Goal: Transaction & Acquisition: Book appointment/travel/reservation

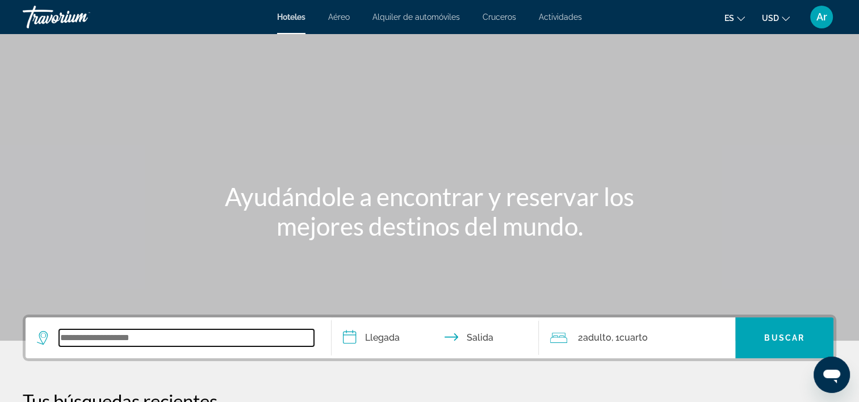
click at [83, 338] on input "Widget de búsqueda" at bounding box center [186, 337] width 255 height 17
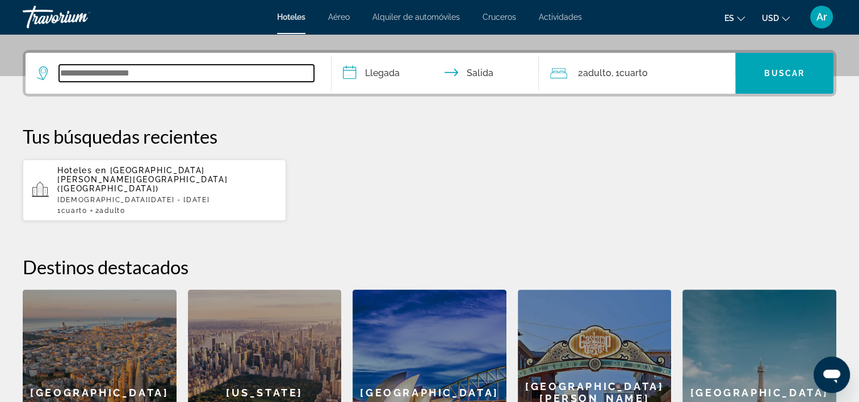
scroll to position [277, 0]
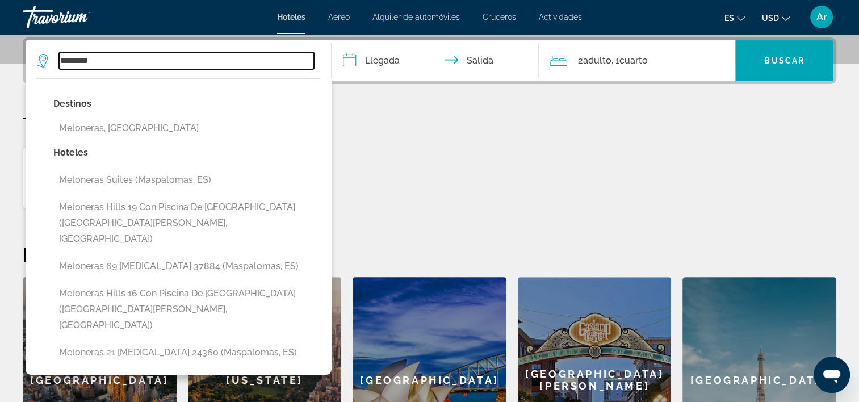
type input "********"
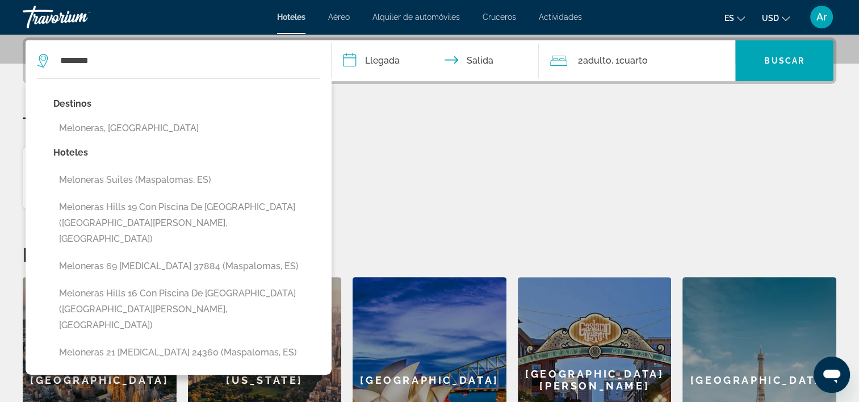
click at [382, 61] on input "**********" at bounding box center [438, 62] width 212 height 44
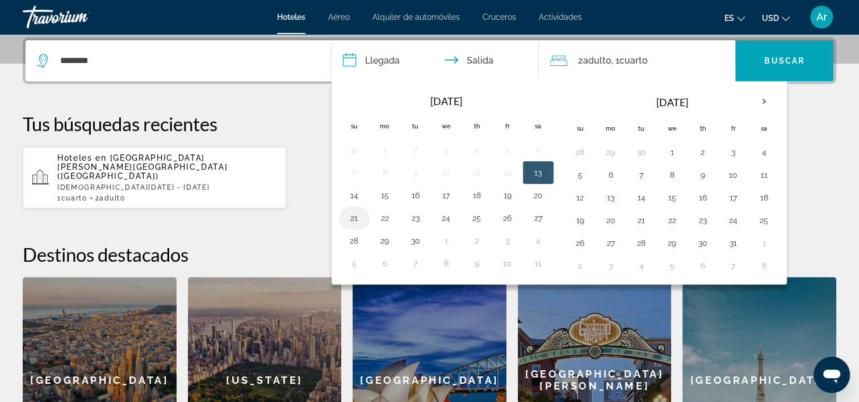
click at [357, 219] on button "21" at bounding box center [354, 218] width 18 height 16
click at [417, 212] on button "23" at bounding box center [416, 218] width 18 height 16
type input "**********"
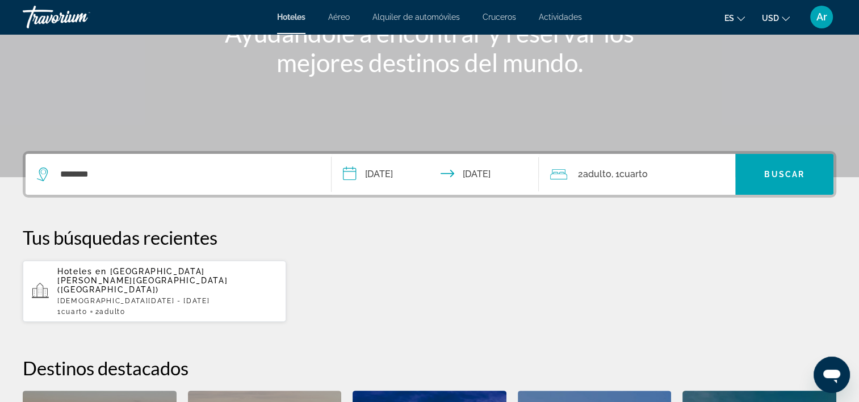
scroll to position [220, 0]
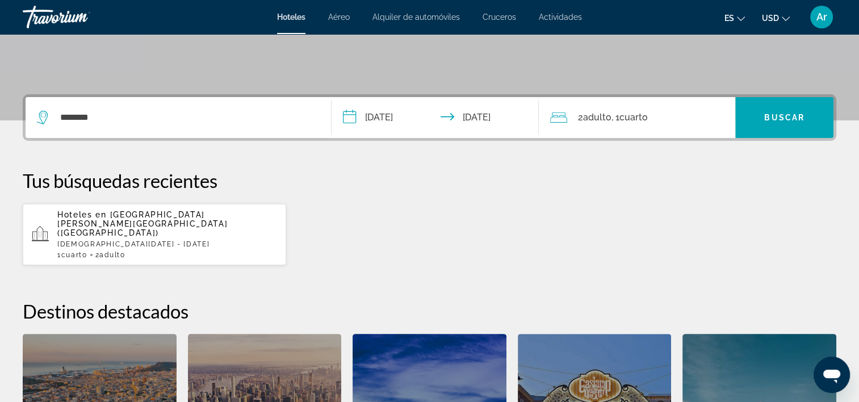
click at [583, 119] on font "2" at bounding box center [580, 117] width 5 height 11
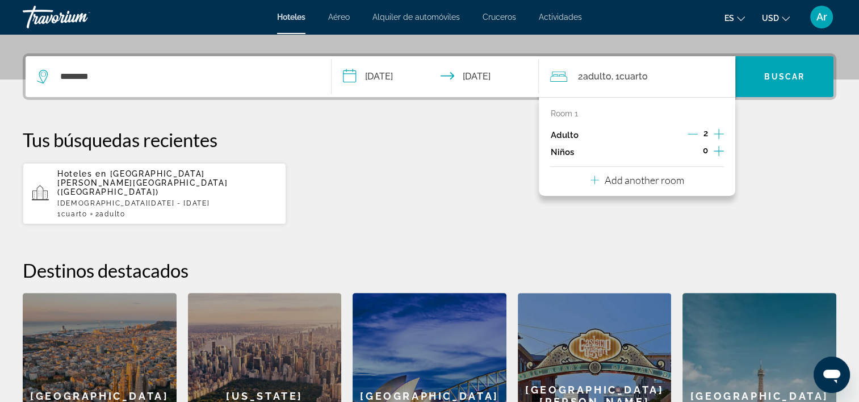
scroll to position [277, 0]
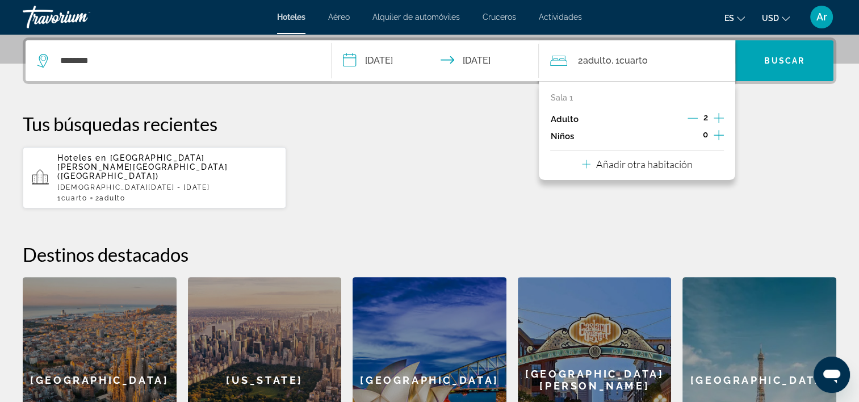
click at [718, 118] on icon "Incrementar adultos" at bounding box center [719, 118] width 10 height 14
click at [639, 167] on p "Añadir otra habitación" at bounding box center [644, 164] width 97 height 12
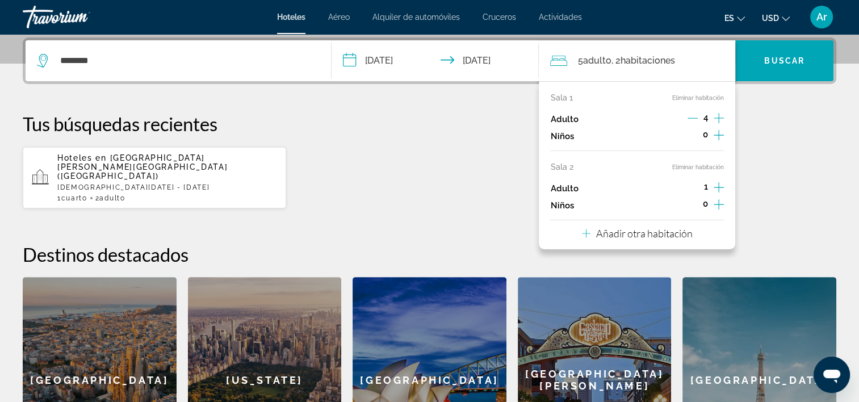
click at [718, 191] on icon "Incrementar adultos" at bounding box center [719, 188] width 10 height 14
click at [688, 185] on icon "Decremento adultos" at bounding box center [693, 187] width 10 height 10
click at [683, 100] on button "Eliminar habitación" at bounding box center [698, 97] width 52 height 7
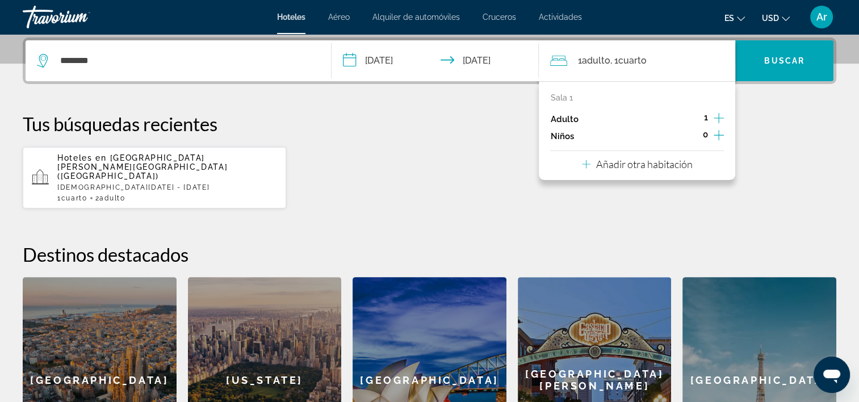
click at [720, 120] on icon "Incrementar adultos" at bounding box center [719, 118] width 10 height 14
click at [786, 64] on span "Buscar" at bounding box center [784, 60] width 40 height 9
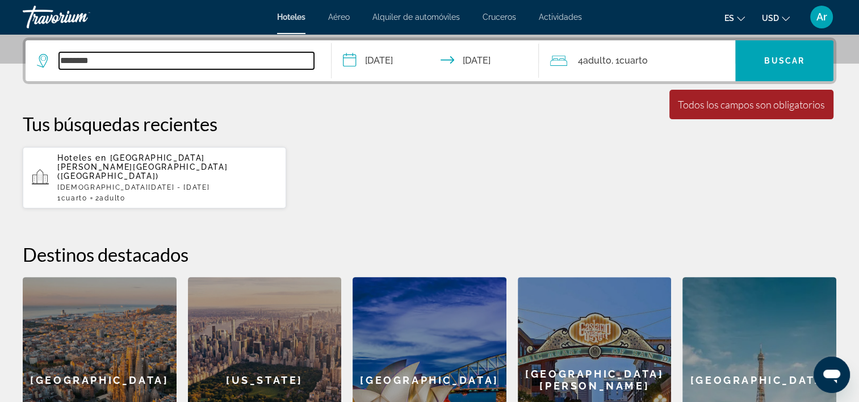
click at [101, 59] on input "********" at bounding box center [186, 60] width 255 height 17
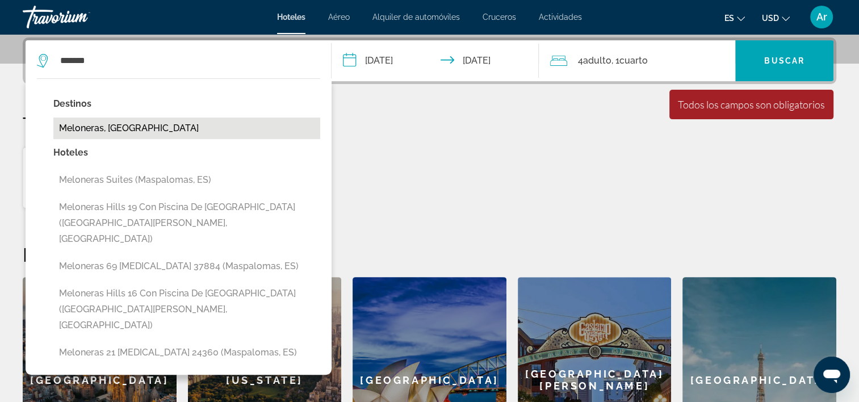
click at [112, 123] on button "Meloneras, [GEOGRAPHIC_DATA]" at bounding box center [186, 129] width 267 height 22
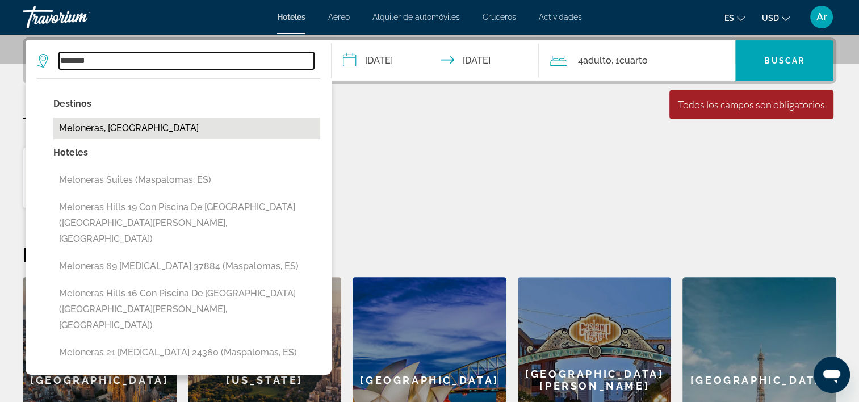
type input "**********"
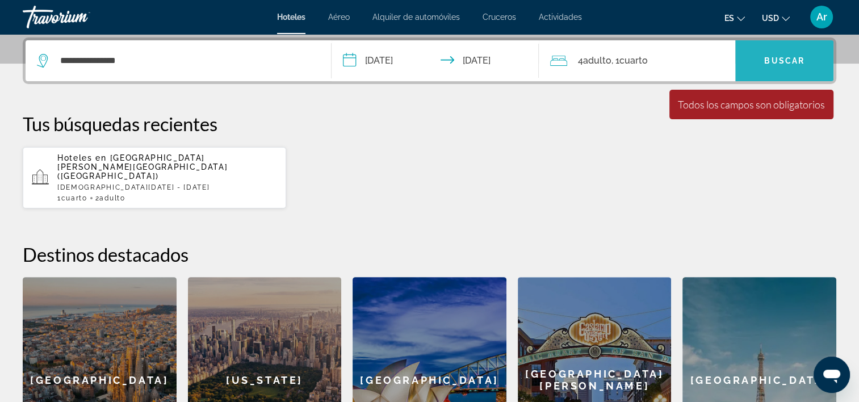
click at [768, 66] on span "Widget de búsqueda" at bounding box center [784, 60] width 98 height 27
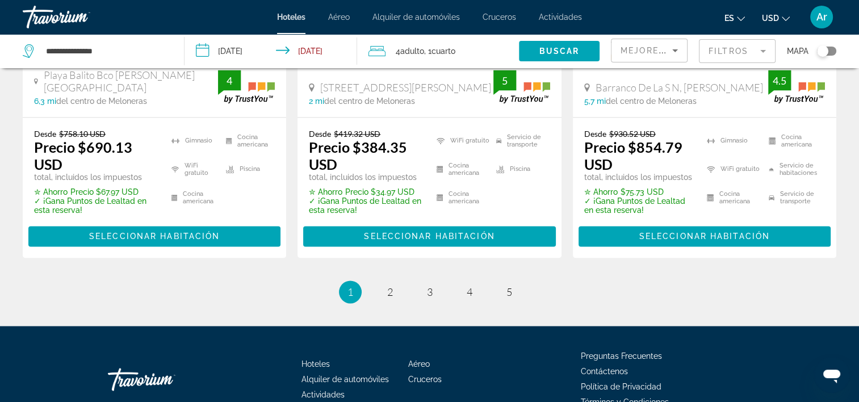
scroll to position [1682, 0]
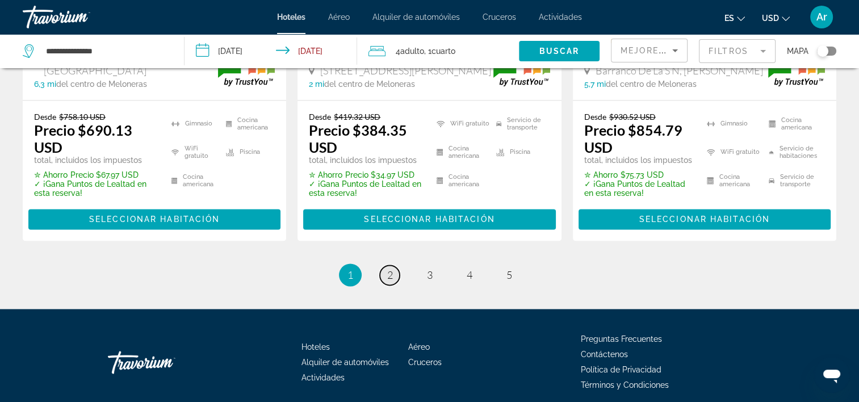
click at [387, 269] on span "2" at bounding box center [390, 275] width 6 height 12
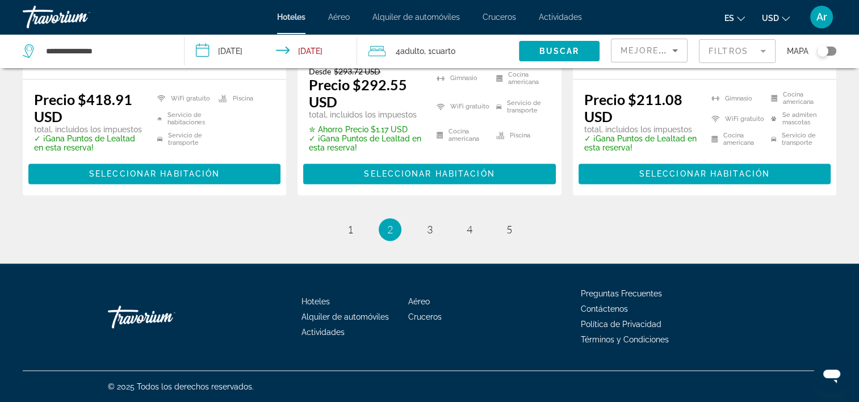
scroll to position [1655, 0]
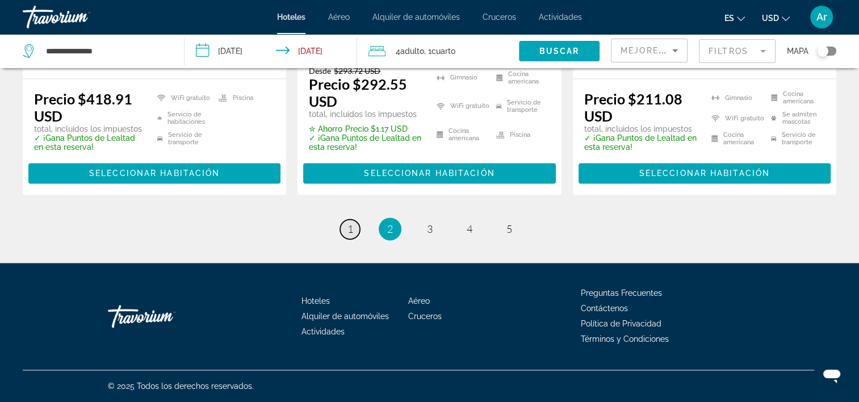
click at [350, 236] on link "página 1" at bounding box center [350, 229] width 20 height 20
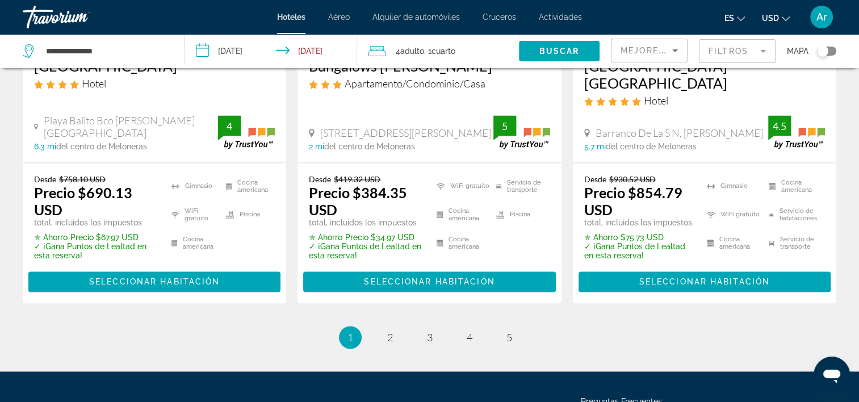
scroll to position [1647, 0]
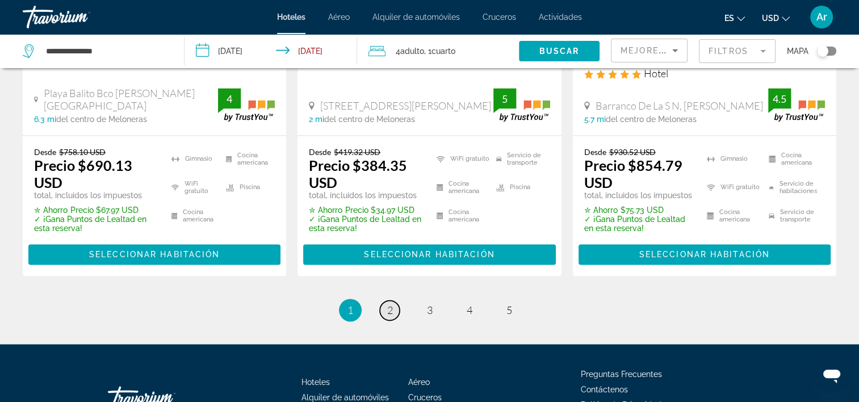
click at [388, 304] on span "2" at bounding box center [390, 310] width 6 height 12
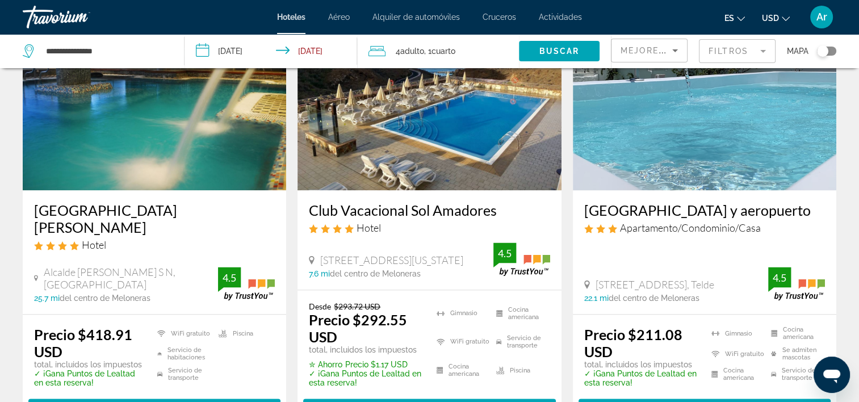
scroll to position [1590, 0]
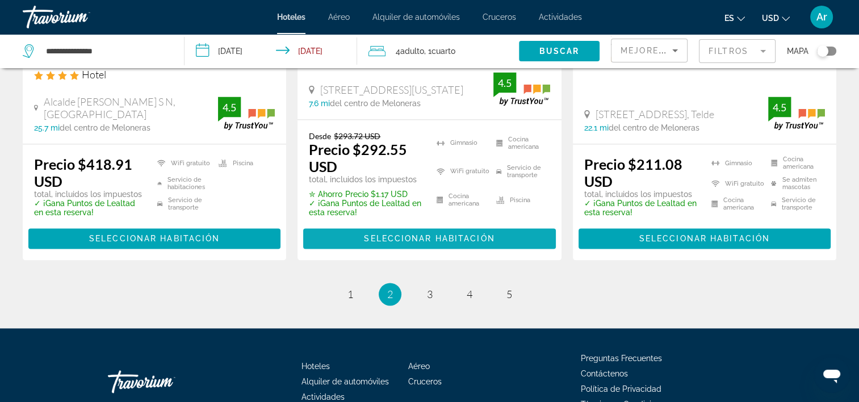
click at [445, 241] on span "Seleccionar habitación" at bounding box center [429, 238] width 131 height 9
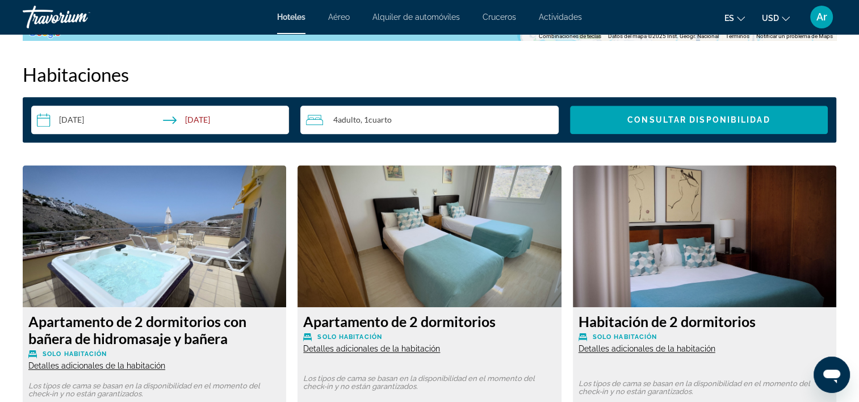
scroll to position [1363, 0]
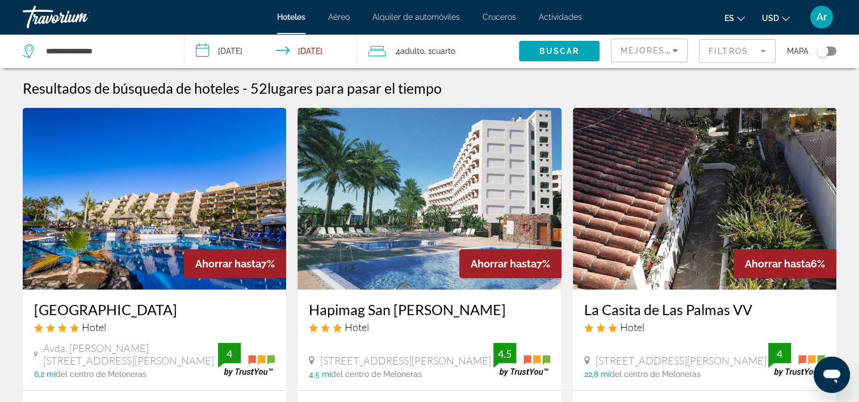
click at [380, 53] on icon "Viajeros: 4 adultos, 0 niños" at bounding box center [377, 51] width 17 height 14
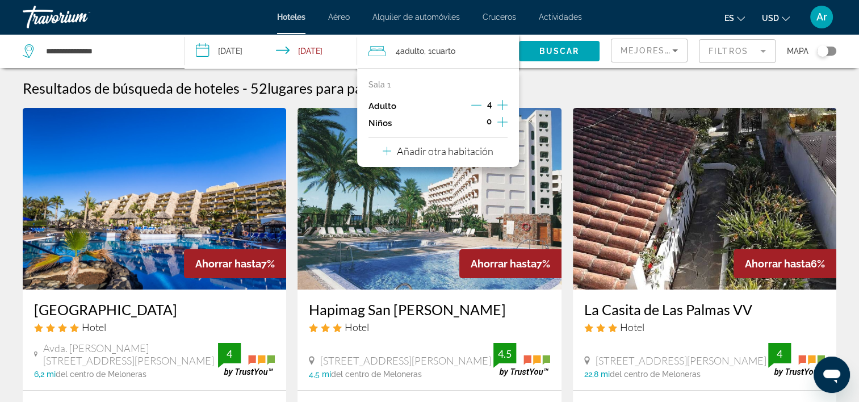
click at [472, 104] on icon "Decremento adultos" at bounding box center [476, 105] width 10 height 10
click at [446, 152] on p "Añadir otra habitación" at bounding box center [445, 151] width 97 height 12
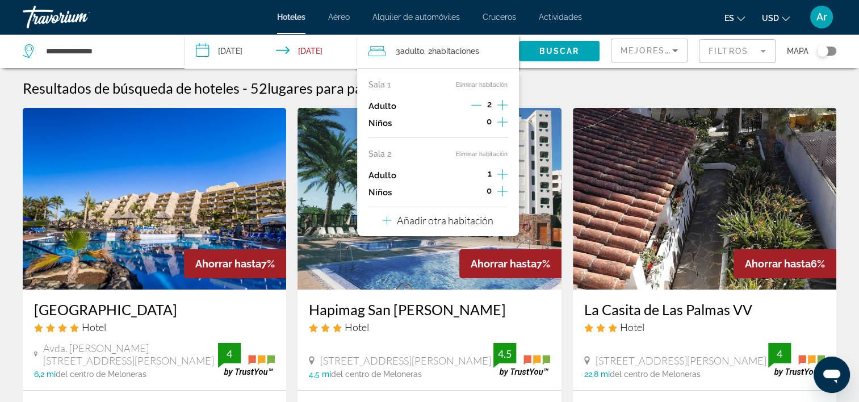
click at [500, 173] on icon "Incrementar adultos" at bounding box center [502, 175] width 10 height 14
click at [476, 175] on icon "Decremento adultos" at bounding box center [476, 174] width 10 height 1
click at [546, 52] on span "Buscar" at bounding box center [559, 51] width 40 height 9
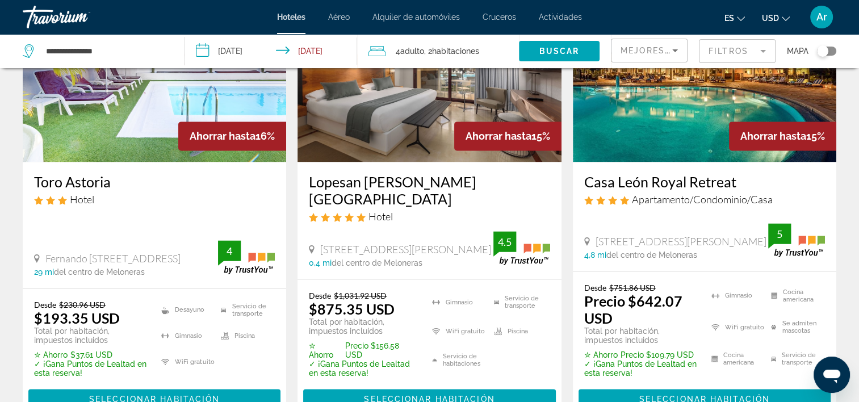
scroll to position [1590, 0]
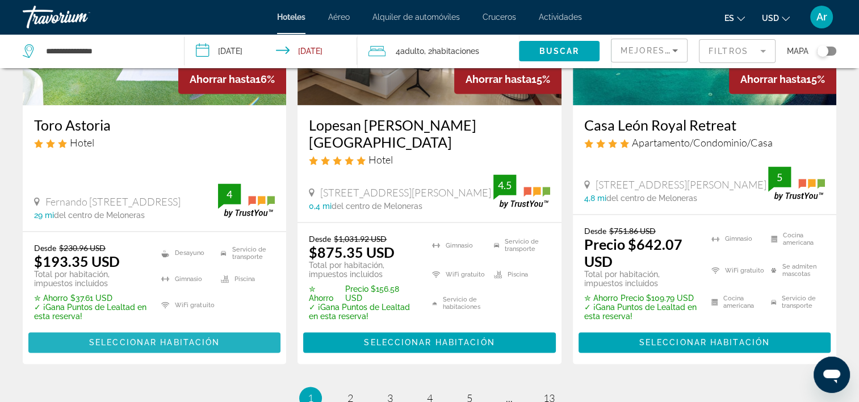
click at [173, 338] on span "Seleccionar habitación" at bounding box center [154, 342] width 131 height 9
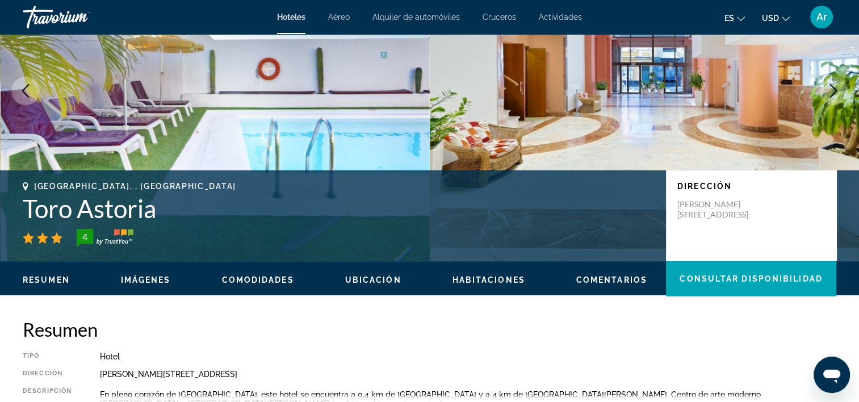
scroll to position [170, 0]
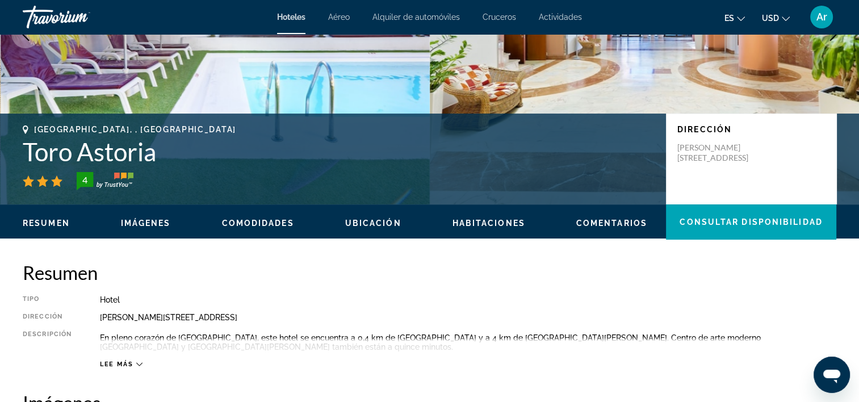
click at [488, 226] on span "Habitaciones" at bounding box center [489, 223] width 73 height 9
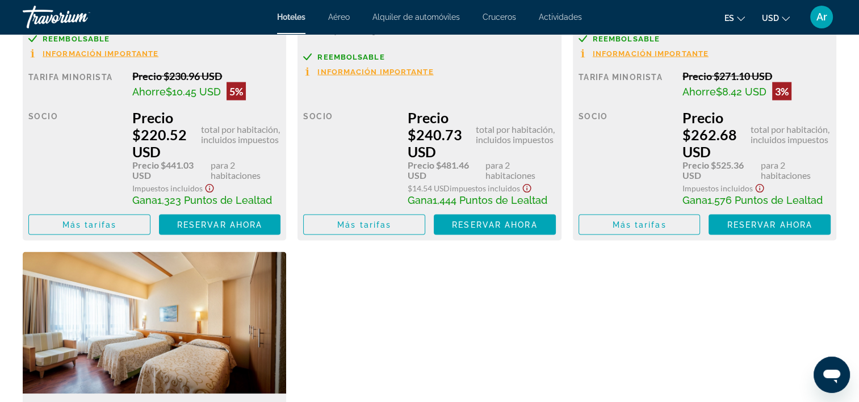
scroll to position [2228, 0]
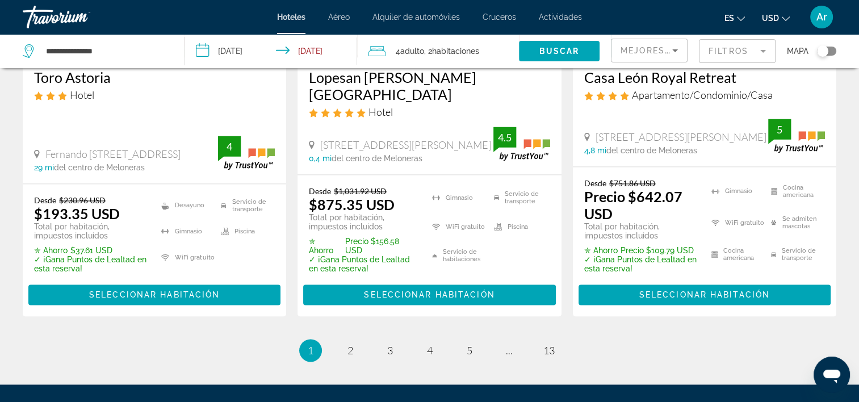
scroll to position [1704, 0]
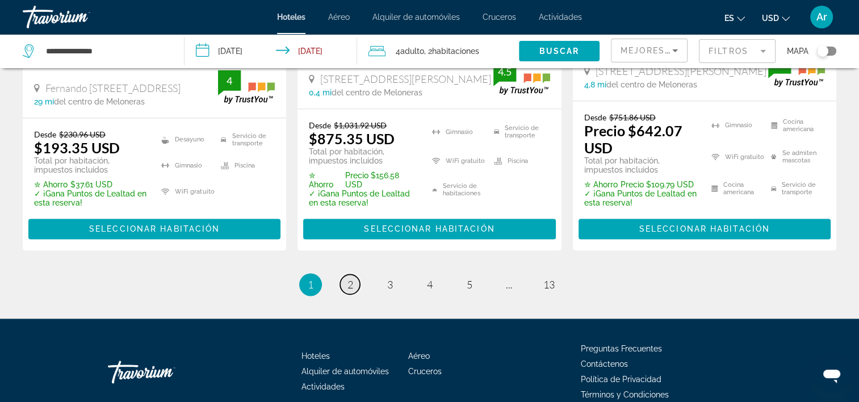
click at [352, 278] on span "2" at bounding box center [351, 284] width 6 height 12
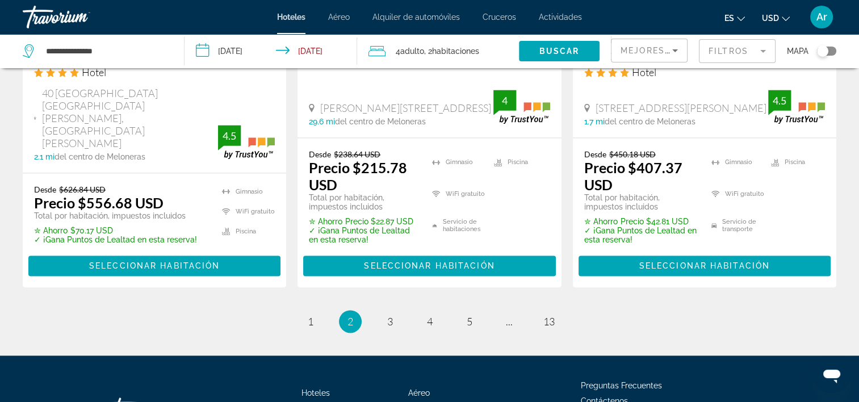
scroll to position [1726, 0]
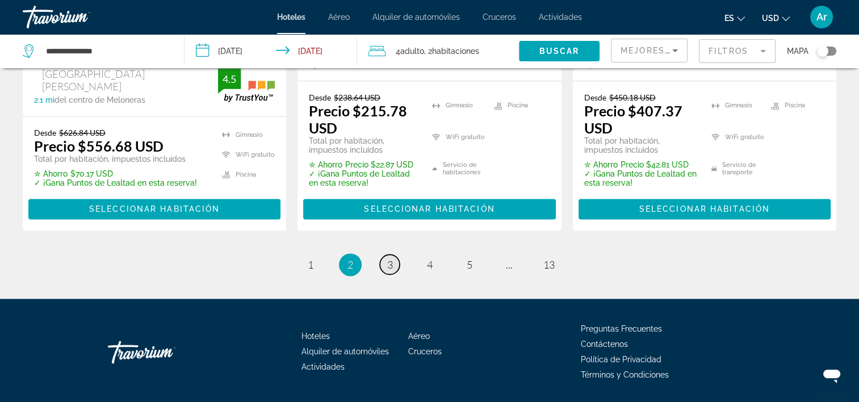
click at [393, 254] on link "página 3" at bounding box center [390, 264] width 20 height 20
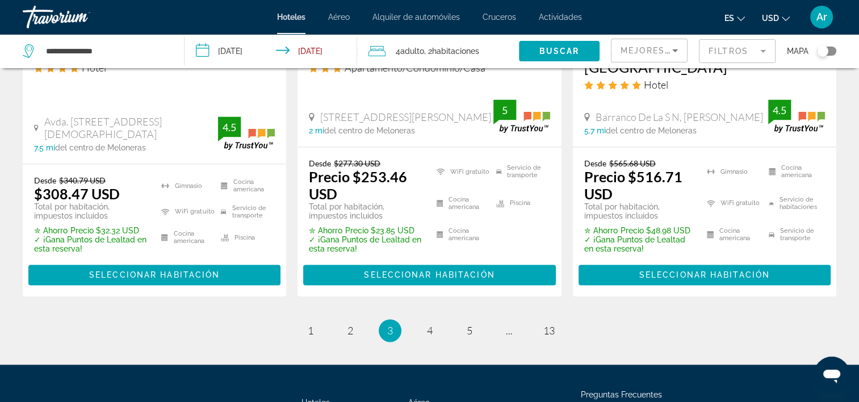
scroll to position [1704, 0]
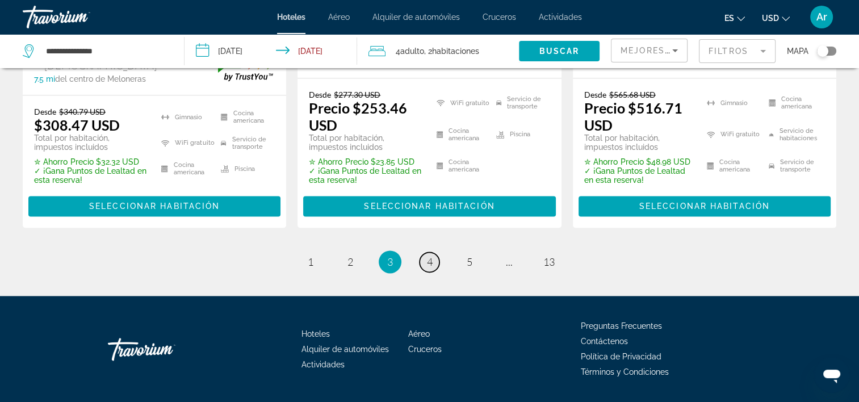
click at [427, 256] on span "4" at bounding box center [430, 262] width 6 height 12
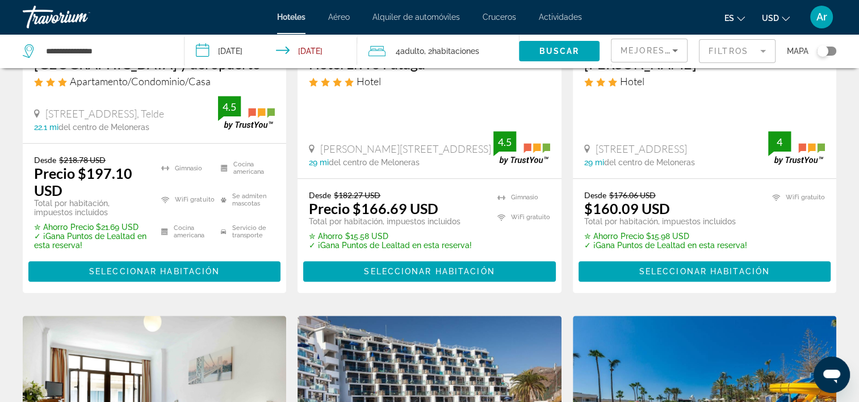
scroll to position [738, 0]
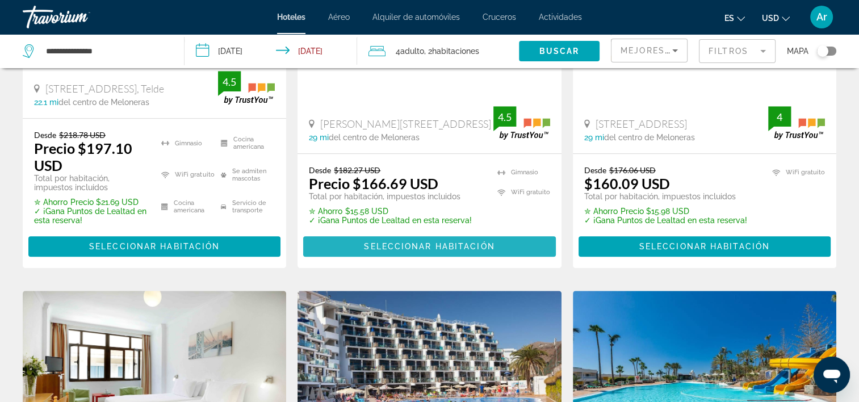
click at [438, 242] on span "Seleccionar habitación" at bounding box center [429, 246] width 131 height 9
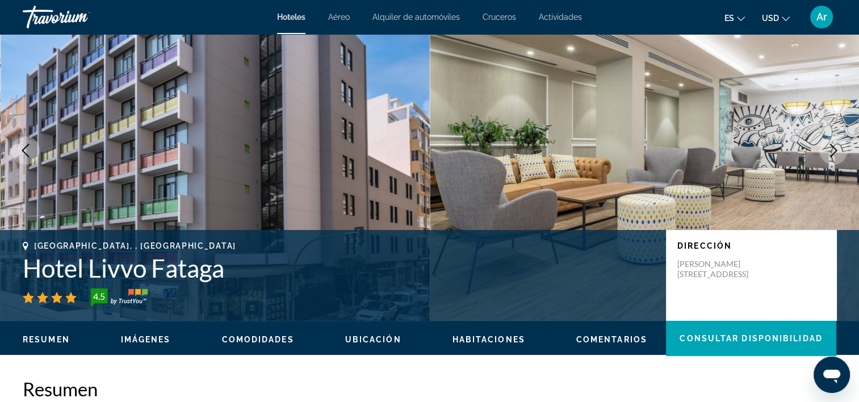
scroll to position [114, 0]
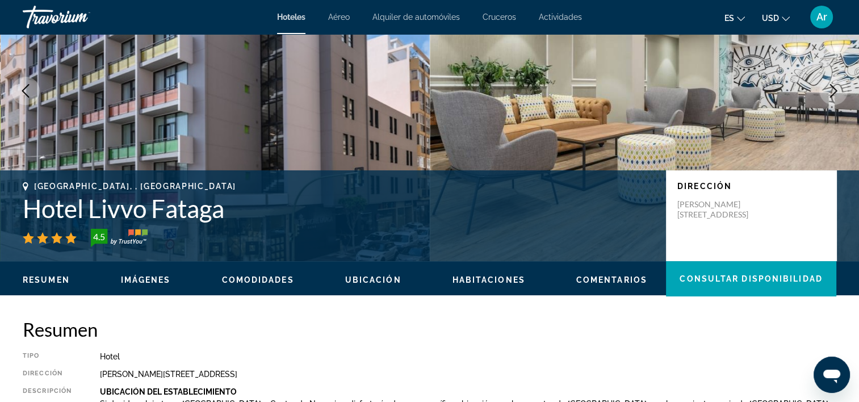
click at [470, 279] on span "Habitaciones" at bounding box center [489, 279] width 73 height 9
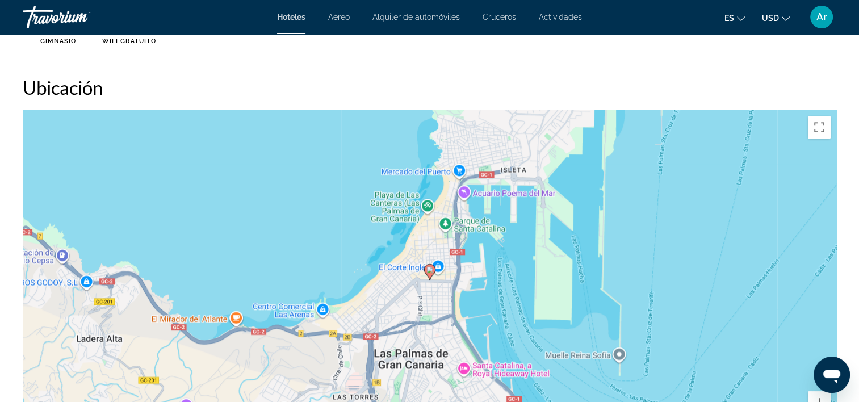
scroll to position [926, 0]
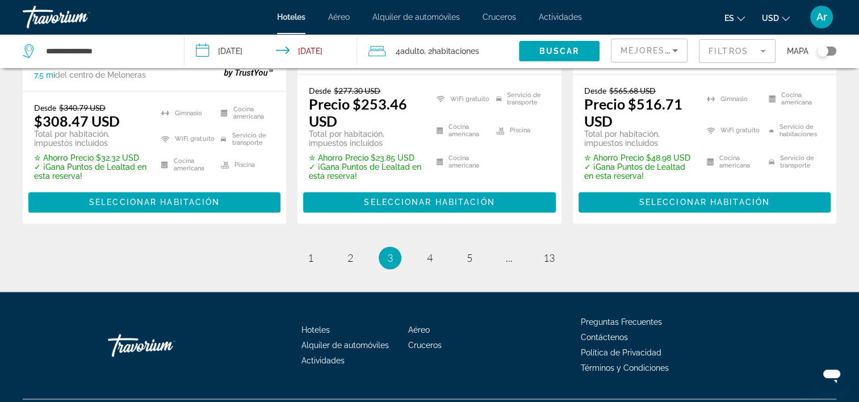
scroll to position [1708, 0]
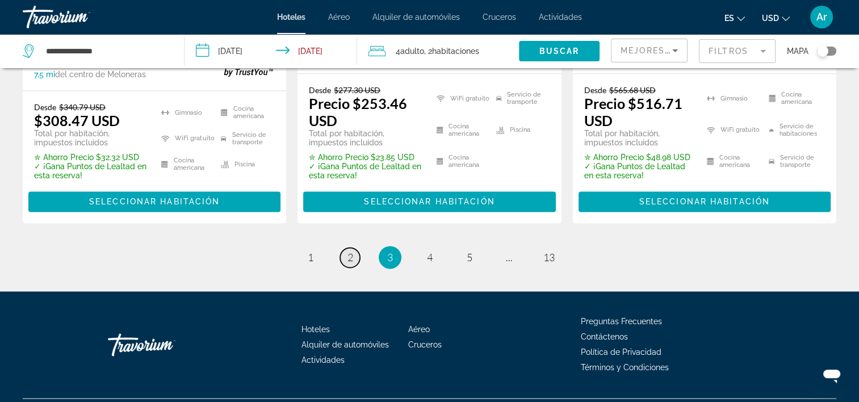
click at [343, 248] on link "página 2" at bounding box center [350, 258] width 20 height 20
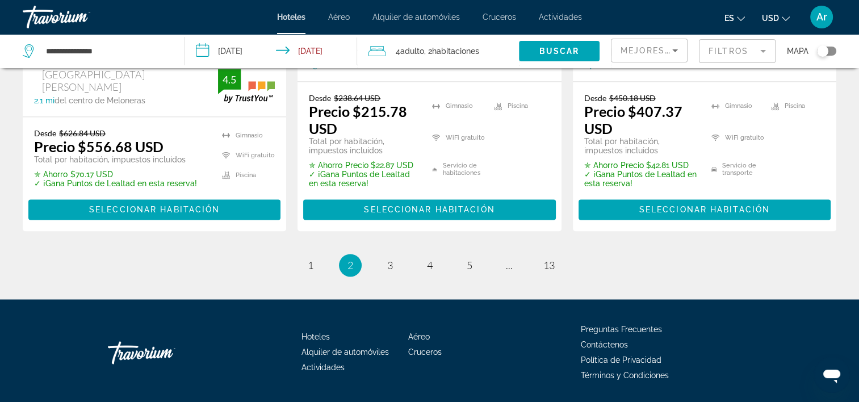
scroll to position [1726, 0]
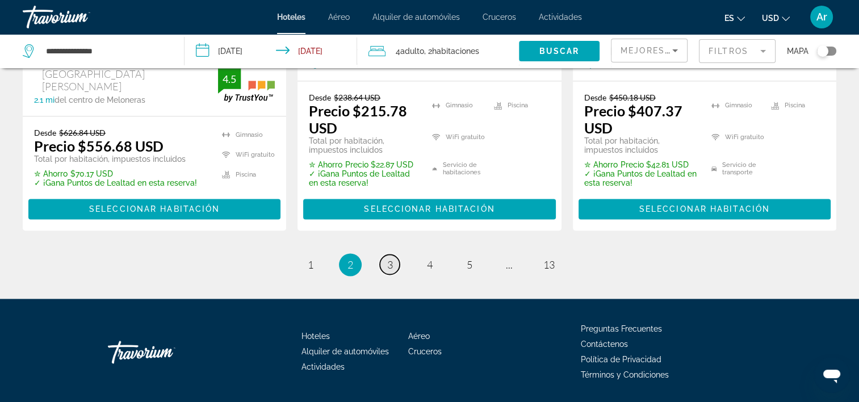
click at [393, 254] on link "página 3" at bounding box center [390, 264] width 20 height 20
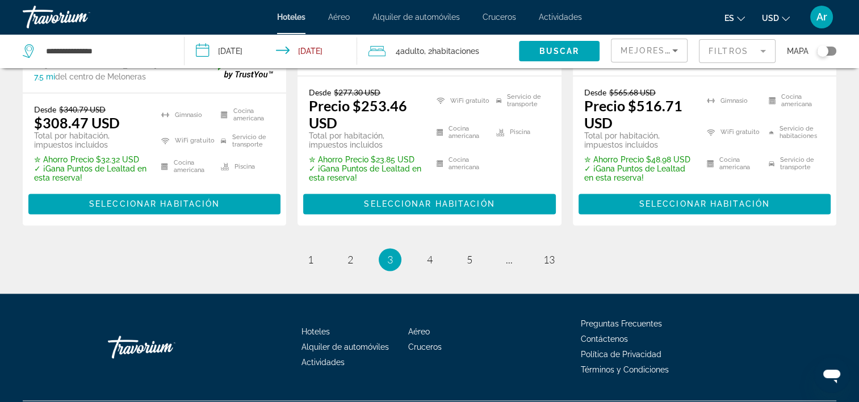
scroll to position [1708, 0]
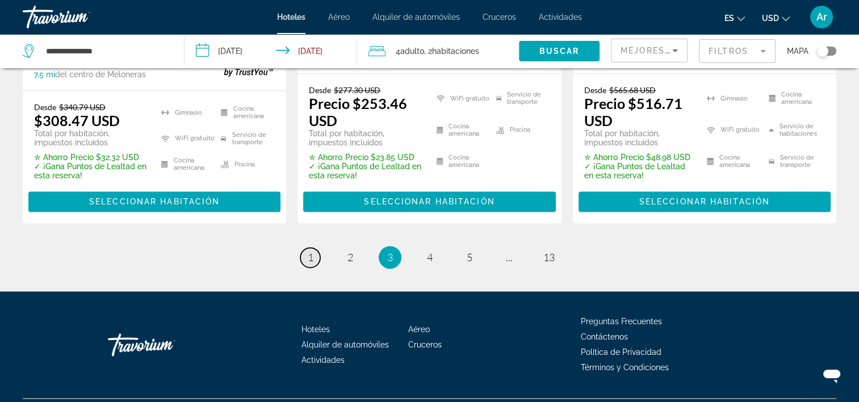
click at [313, 251] on span "1" at bounding box center [311, 257] width 6 height 12
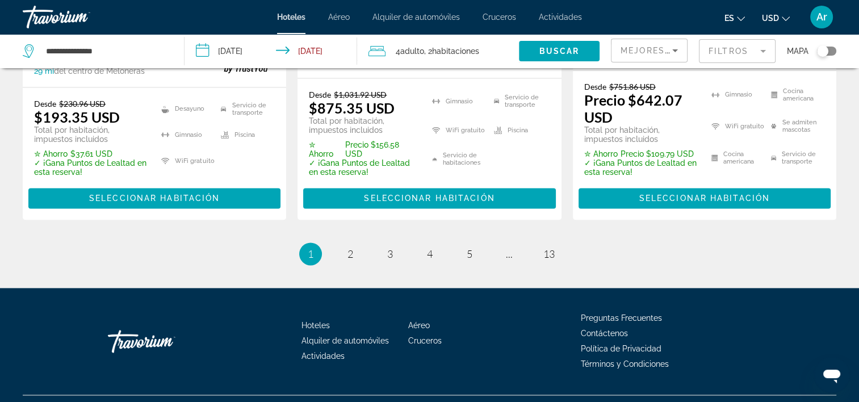
scroll to position [1735, 0]
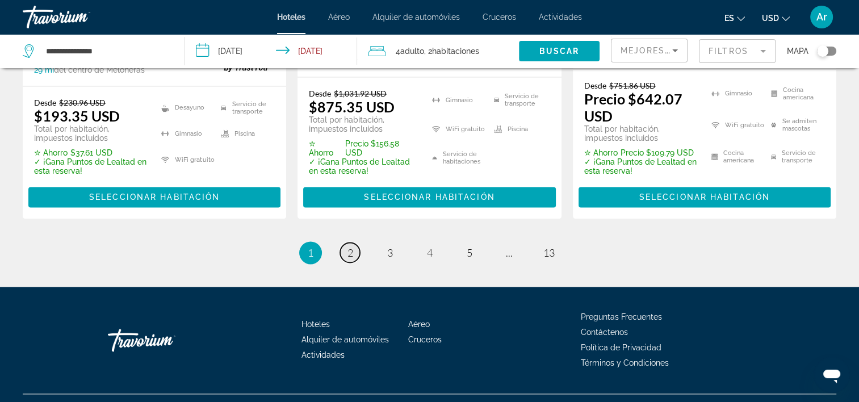
click at [348, 246] on span "2" at bounding box center [351, 252] width 6 height 12
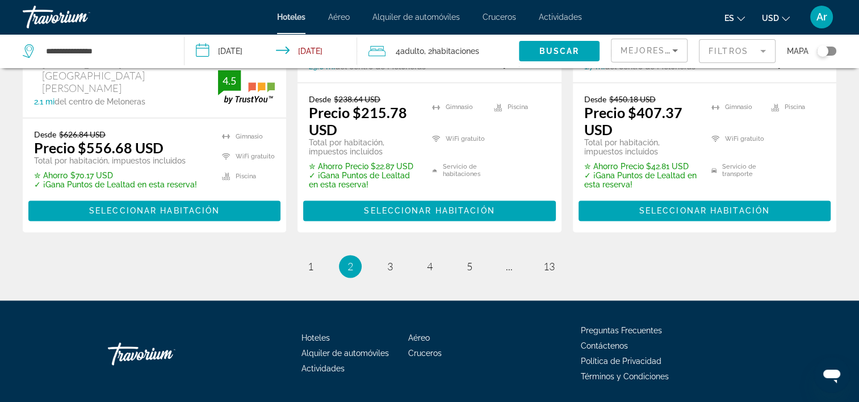
scroll to position [1726, 0]
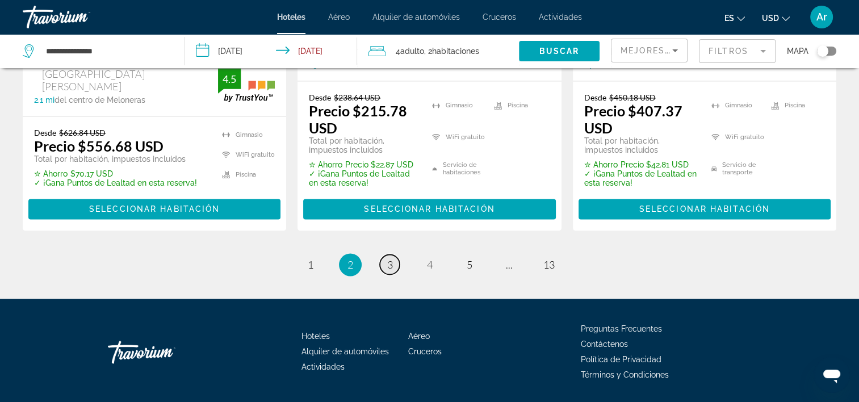
click at [382, 254] on link "página 3" at bounding box center [390, 264] width 20 height 20
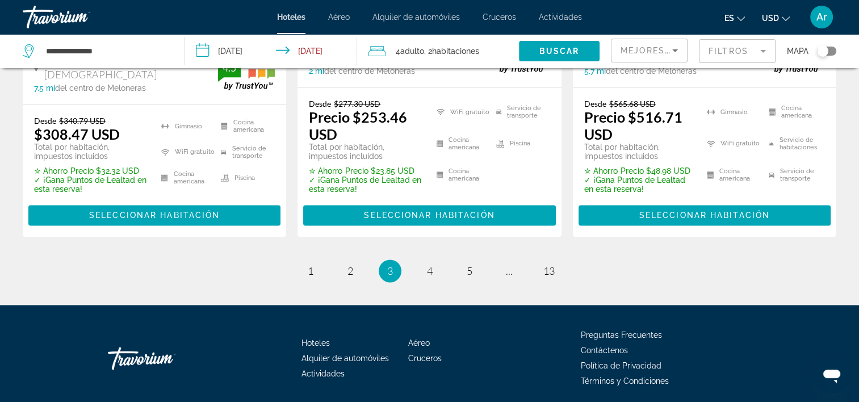
scroll to position [1704, 0]
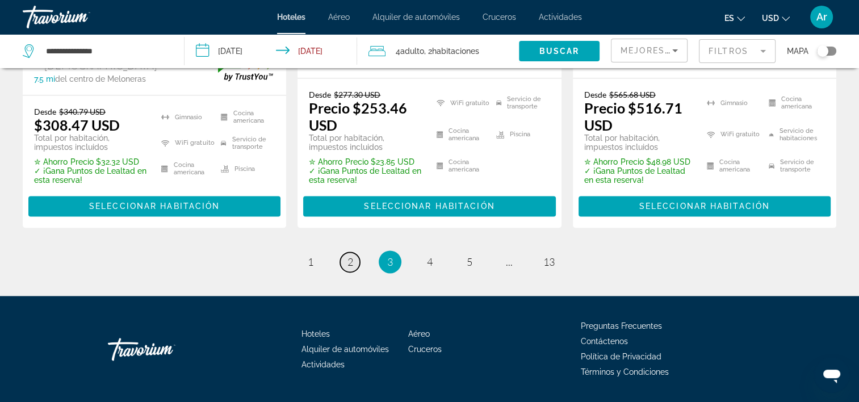
click at [346, 252] on link "página 2" at bounding box center [350, 262] width 20 height 20
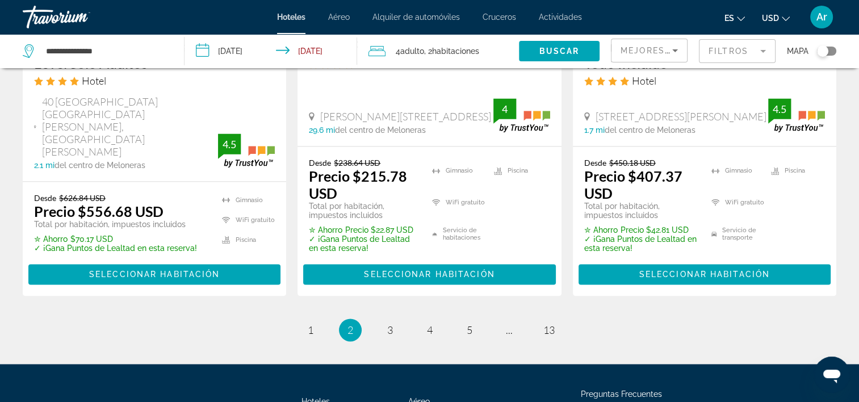
scroll to position [1726, 0]
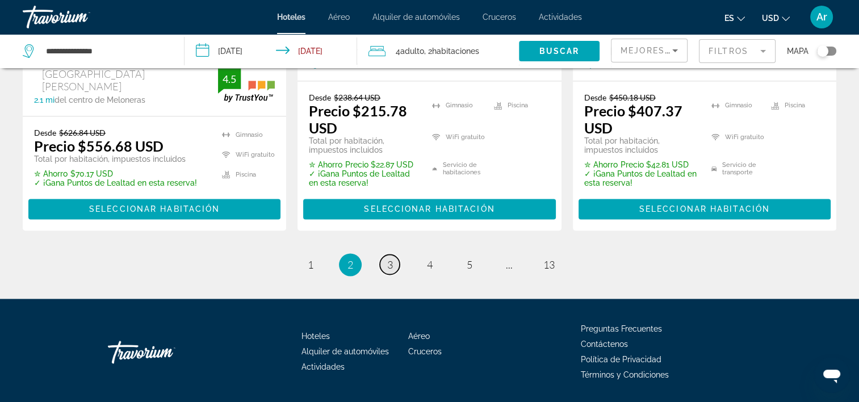
click at [387, 258] on span "3" at bounding box center [390, 264] width 6 height 12
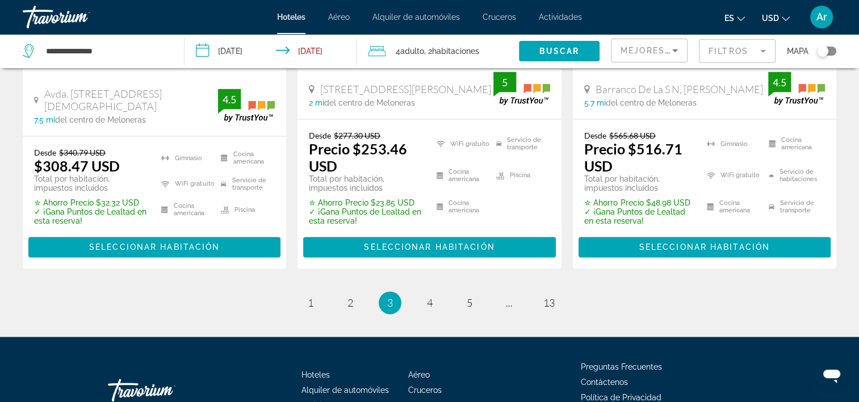
scroll to position [1708, 0]
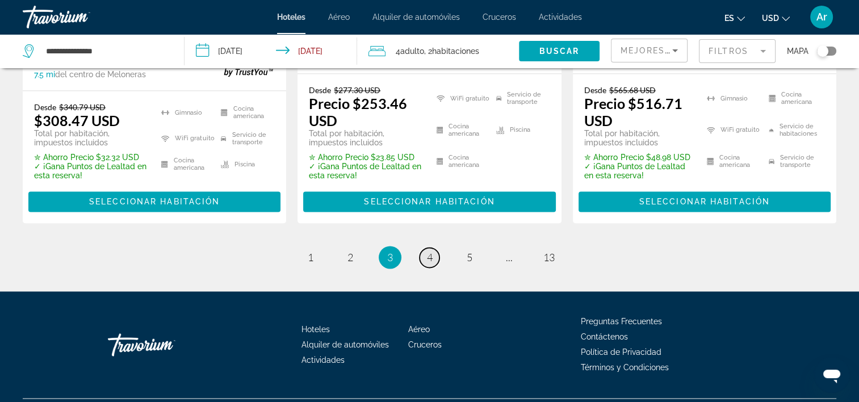
click at [430, 251] on span "4" at bounding box center [430, 257] width 6 height 12
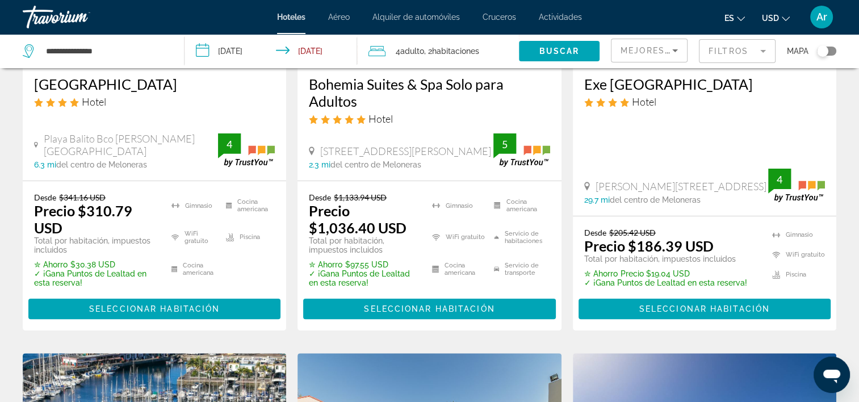
scroll to position [170, 0]
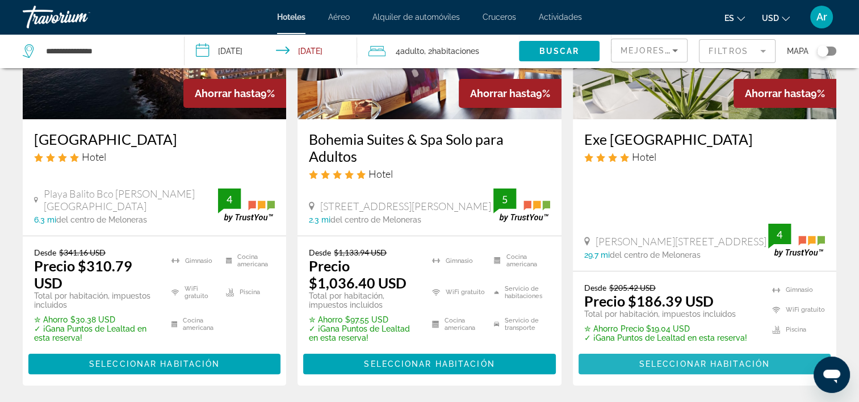
click at [693, 366] on span "Seleccionar habitación" at bounding box center [704, 363] width 131 height 9
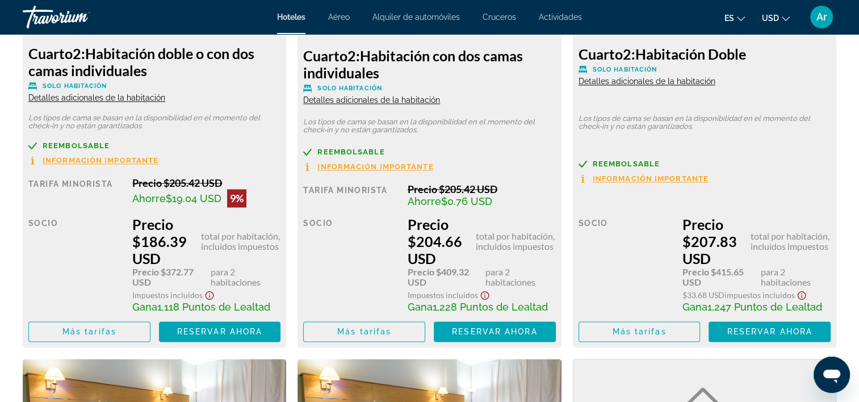
scroll to position [1760, 0]
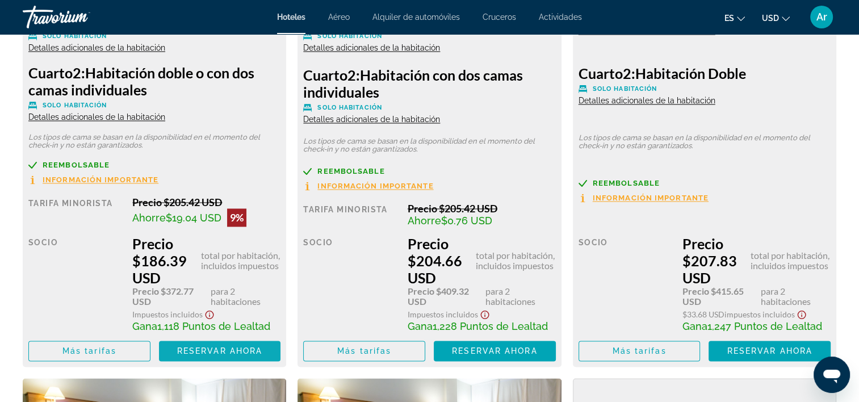
click at [219, 357] on span "Contenido principal" at bounding box center [220, 350] width 122 height 27
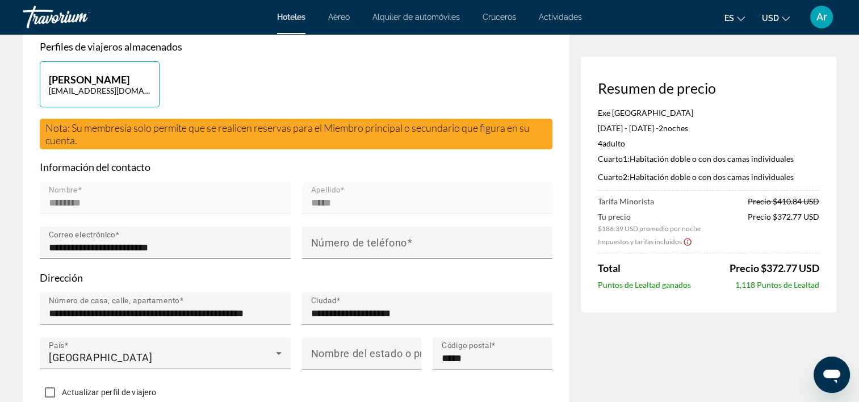
scroll to position [284, 0]
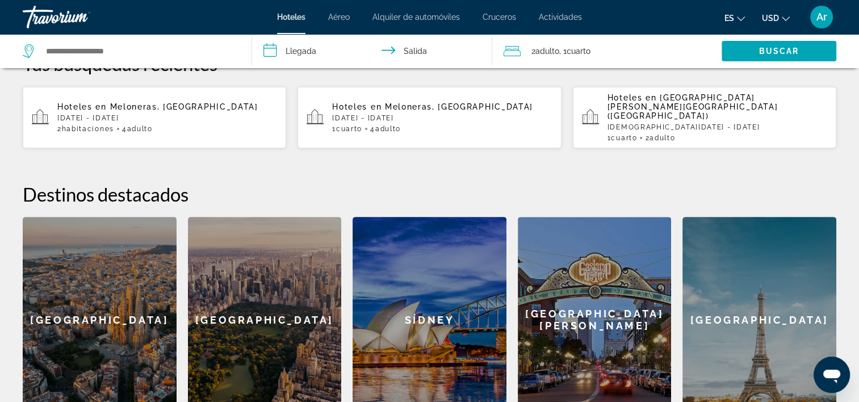
scroll to position [281, 0]
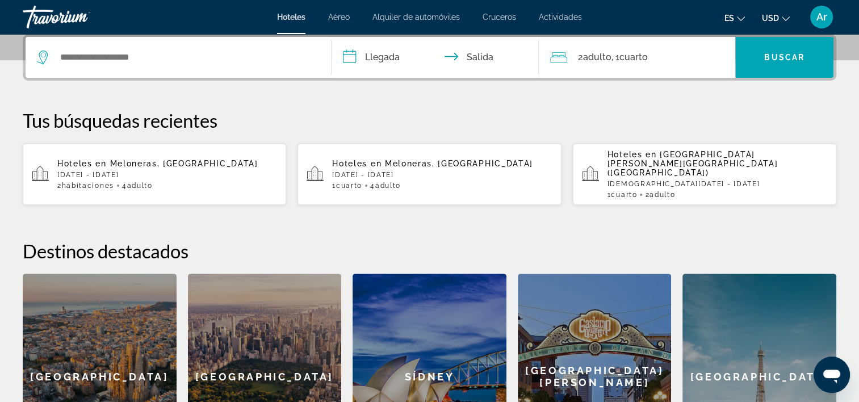
click at [108, 171] on p "[DATE] - [DATE]" at bounding box center [167, 175] width 220 height 8
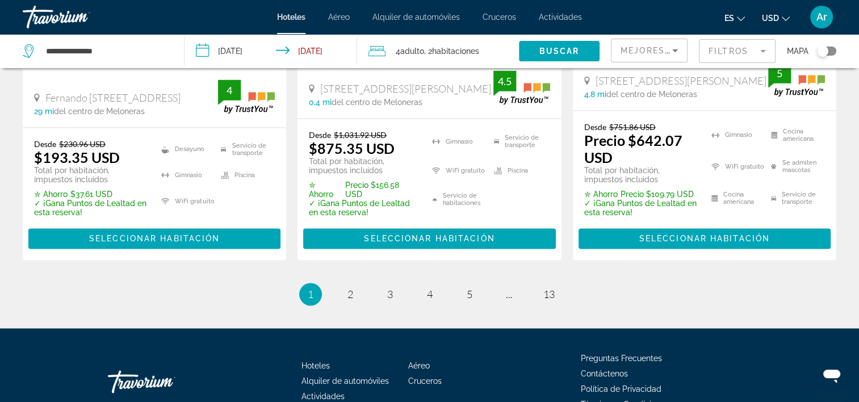
scroll to position [1735, 0]
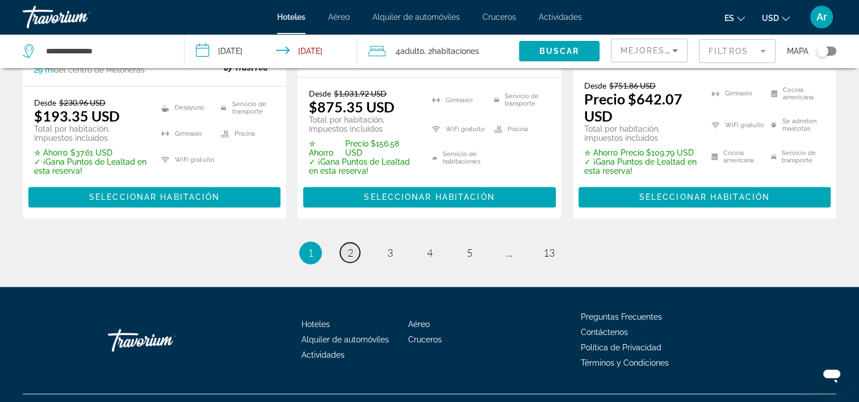
click at [349, 246] on span "2" at bounding box center [351, 252] width 6 height 12
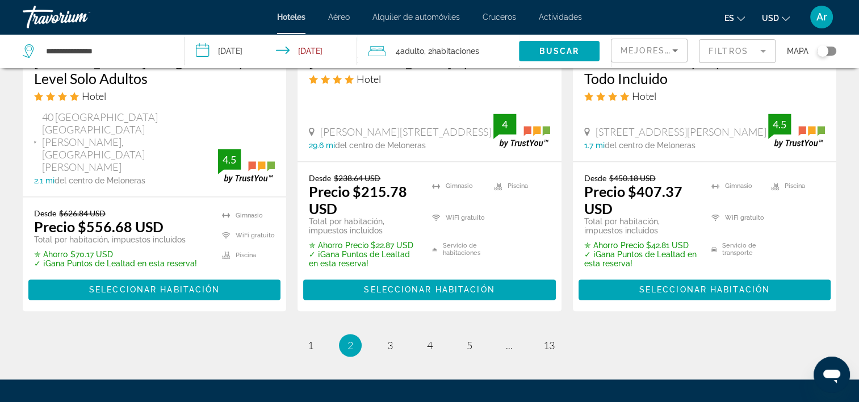
scroll to position [1704, 0]
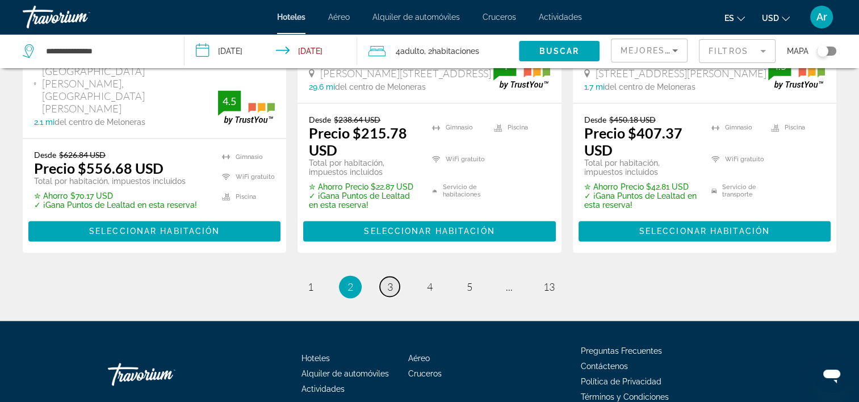
click at [391, 281] on span "3" at bounding box center [390, 287] width 6 height 12
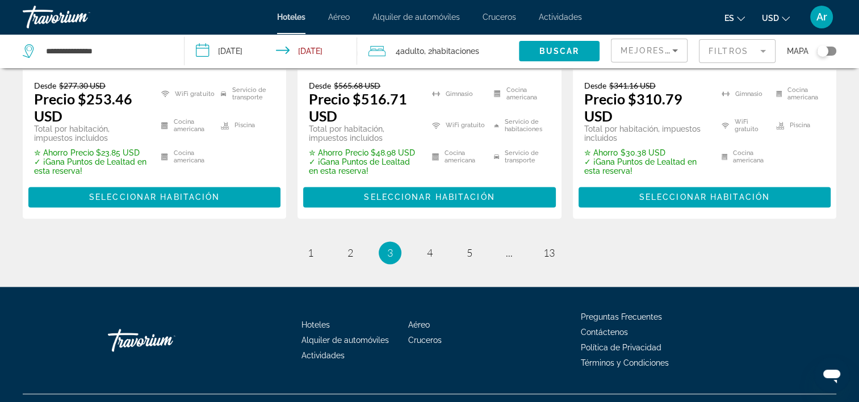
scroll to position [1673, 0]
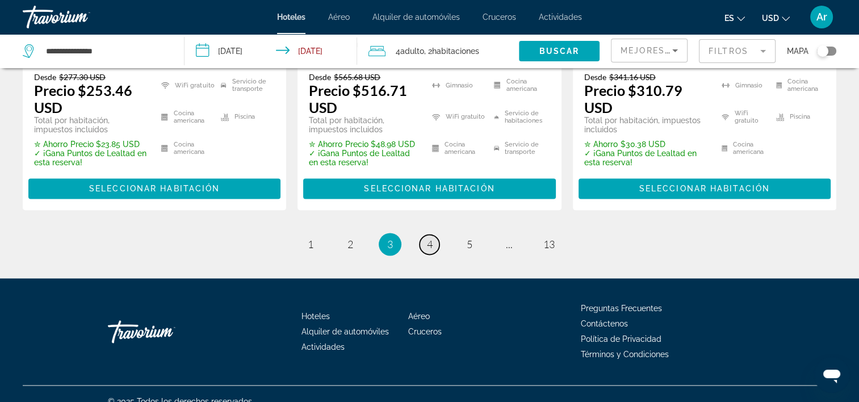
click at [427, 238] on span "4" at bounding box center [430, 244] width 6 height 12
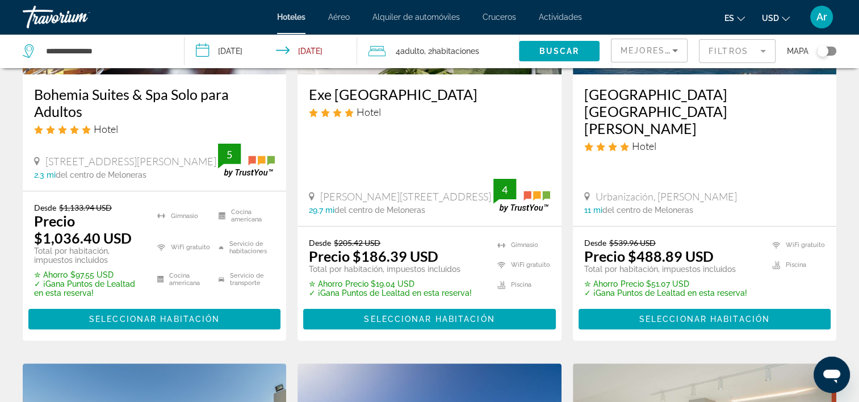
scroll to position [284, 0]
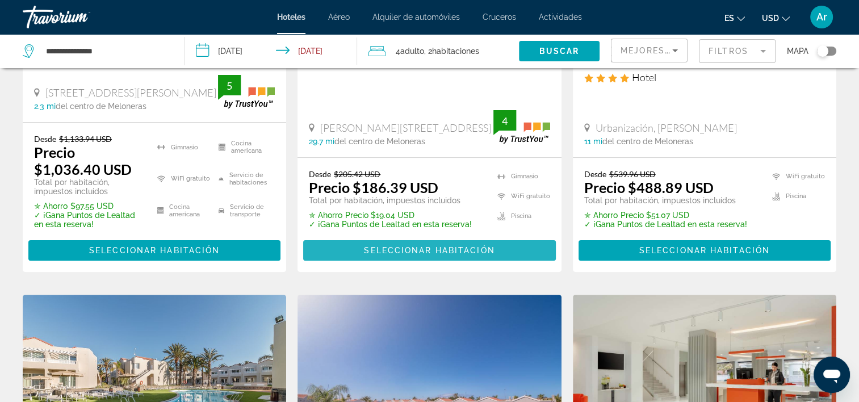
click at [412, 248] on span "Seleccionar habitación" at bounding box center [429, 250] width 131 height 9
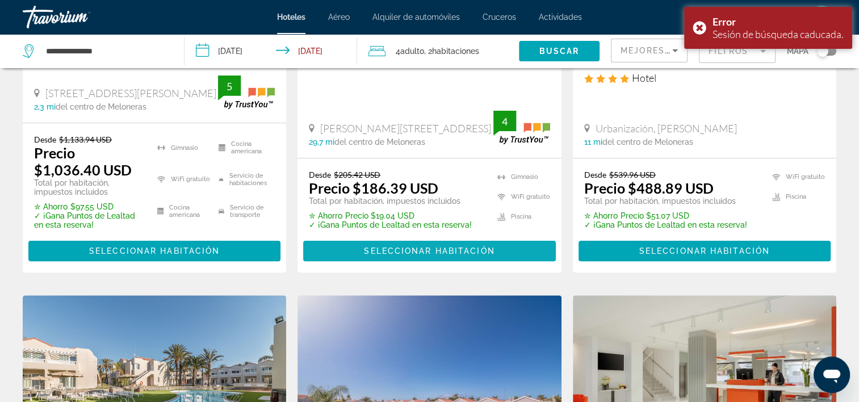
scroll to position [284, 0]
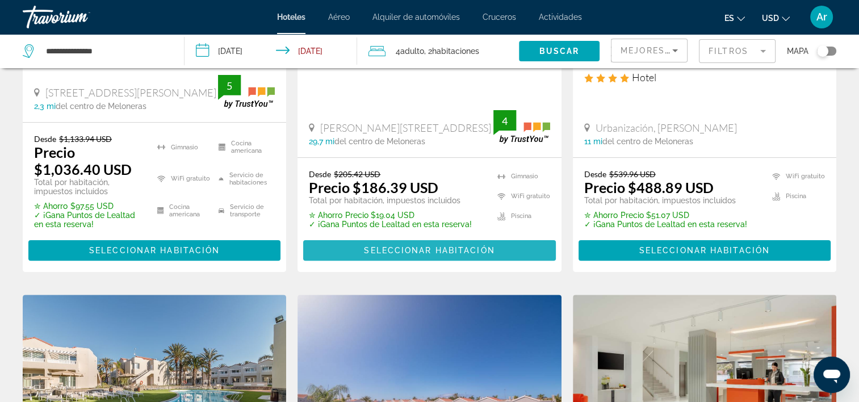
click at [460, 250] on span "Seleccionar habitación" at bounding box center [429, 250] width 131 height 9
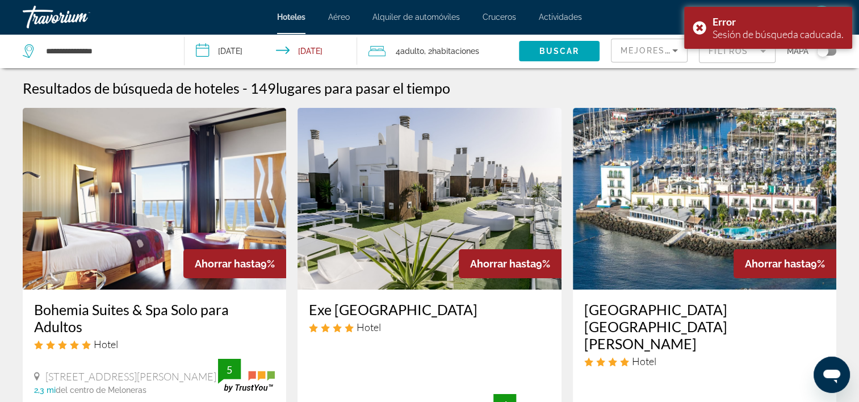
click at [433, 174] on img "Contenido principal" at bounding box center [429, 199] width 263 height 182
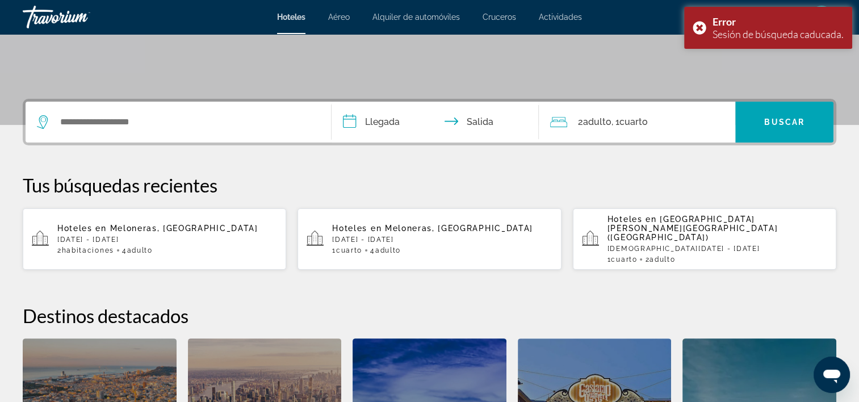
scroll to position [227, 0]
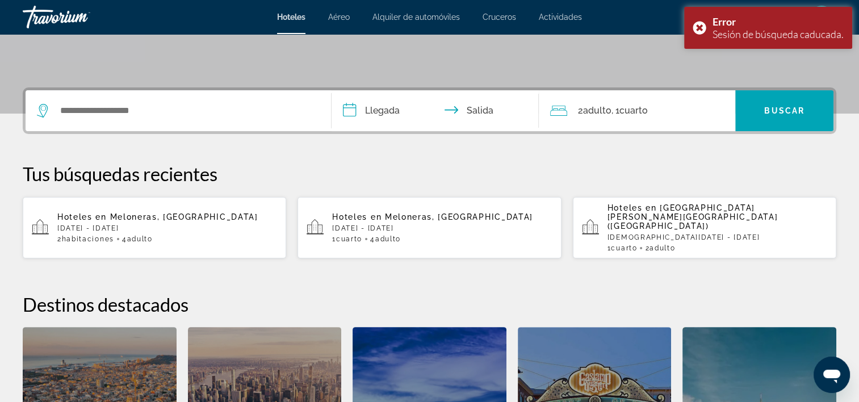
click at [378, 114] on input "**********" at bounding box center [438, 112] width 212 height 44
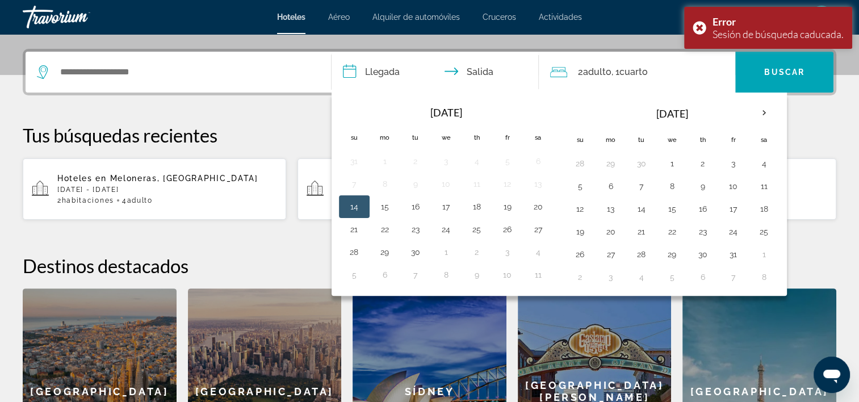
scroll to position [277, 0]
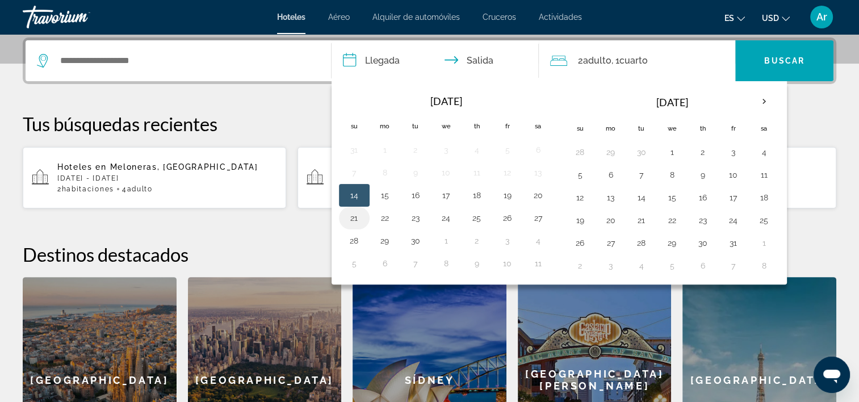
click at [352, 216] on button "21" at bounding box center [354, 218] width 18 height 16
click at [411, 218] on button "23" at bounding box center [416, 218] width 18 height 16
type input "**********"
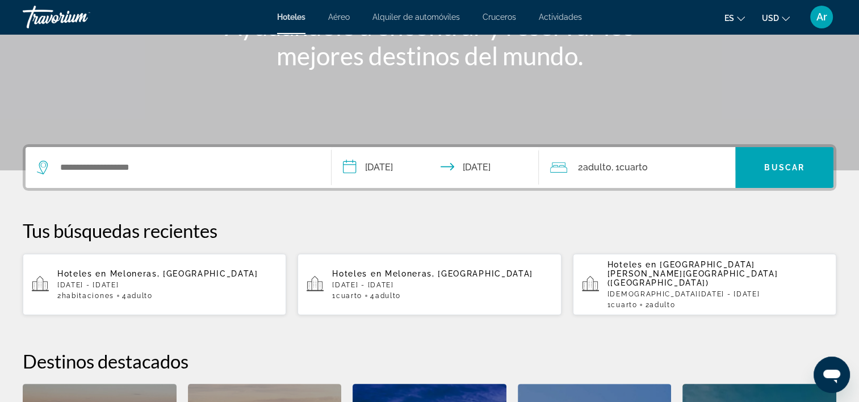
scroll to position [227, 0]
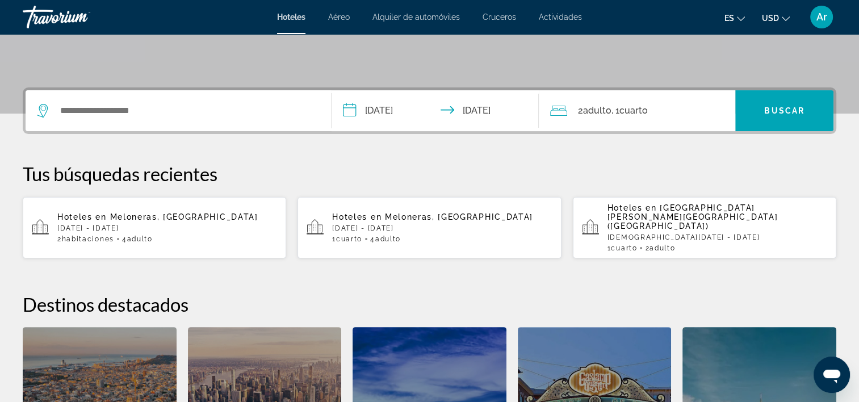
click at [387, 235] on span "Adulto" at bounding box center [388, 239] width 26 height 8
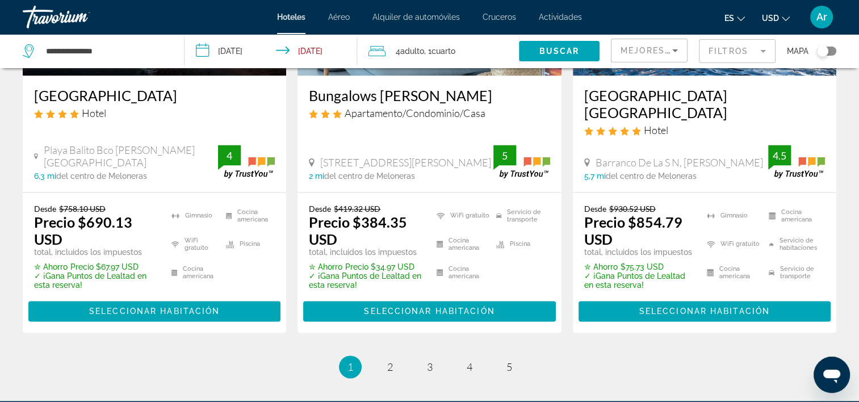
scroll to position [1647, 0]
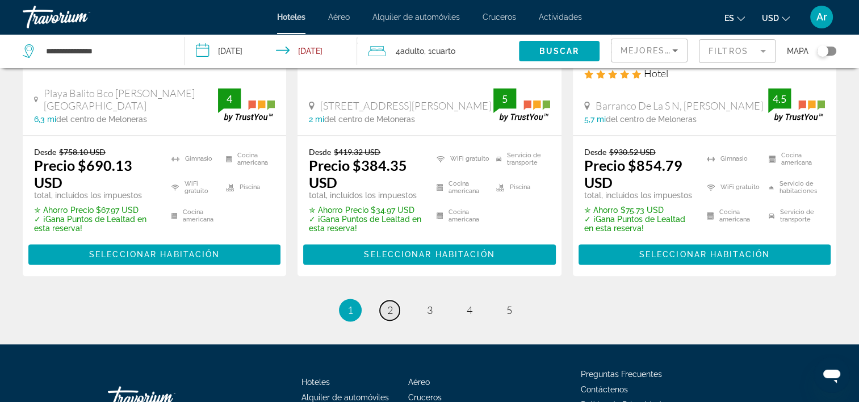
click at [393, 300] on link "página 2" at bounding box center [390, 310] width 20 height 20
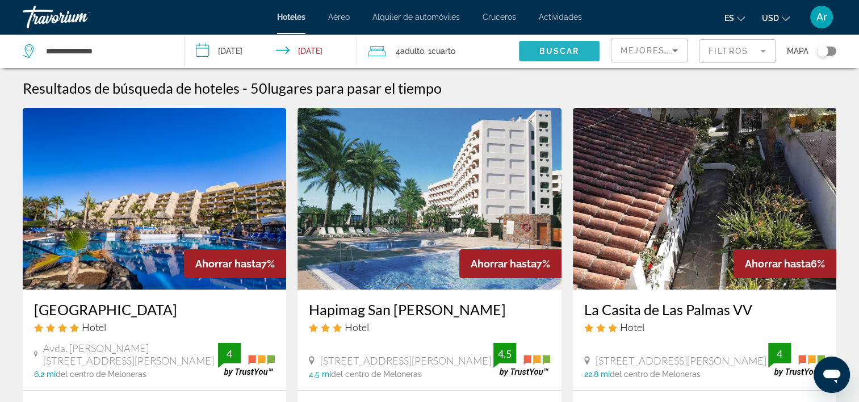
click at [550, 57] on span "Widget de búsqueda" at bounding box center [559, 50] width 81 height 27
click at [550, 50] on span "Buscar" at bounding box center [559, 51] width 40 height 9
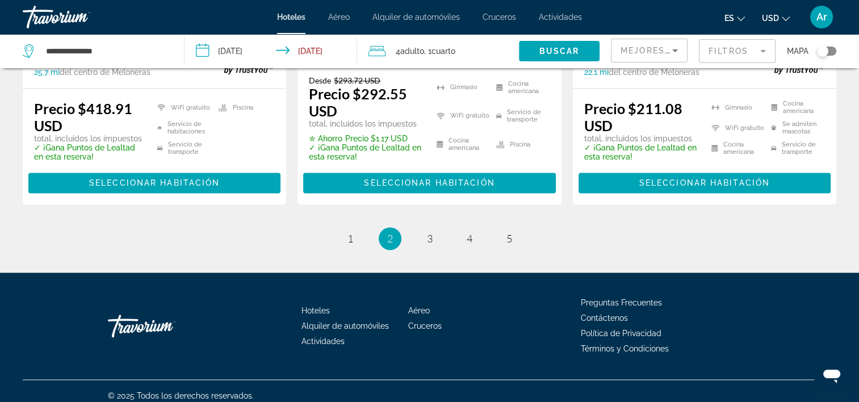
scroll to position [1655, 0]
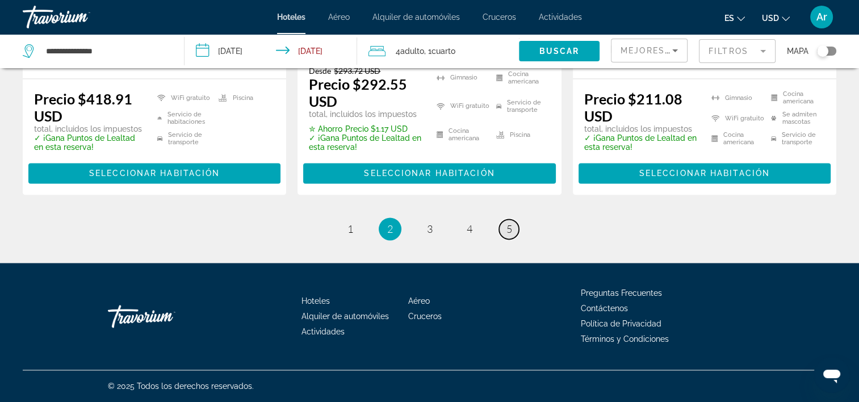
click at [514, 232] on link "página 5" at bounding box center [509, 229] width 20 height 20
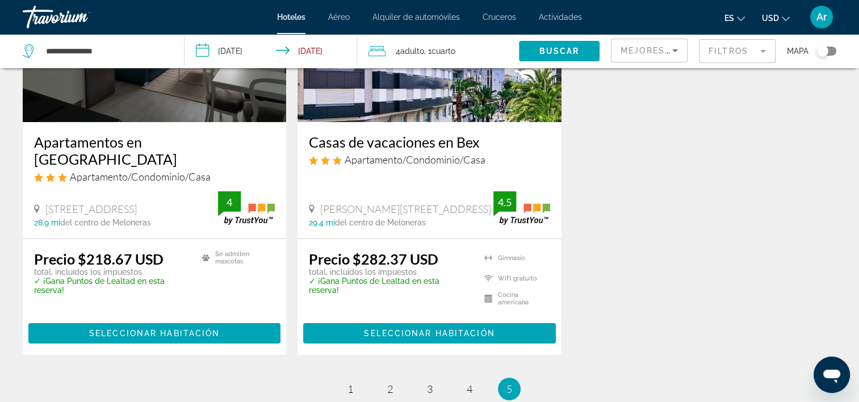
scroll to position [170, 0]
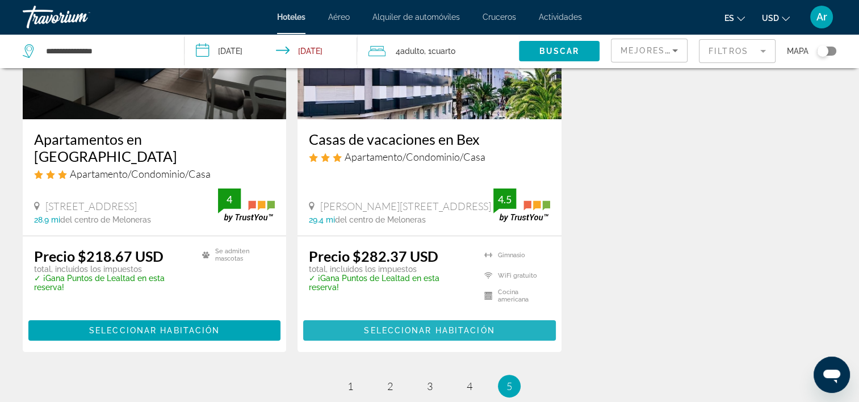
click at [401, 326] on span "Seleccionar habitación" at bounding box center [429, 330] width 131 height 9
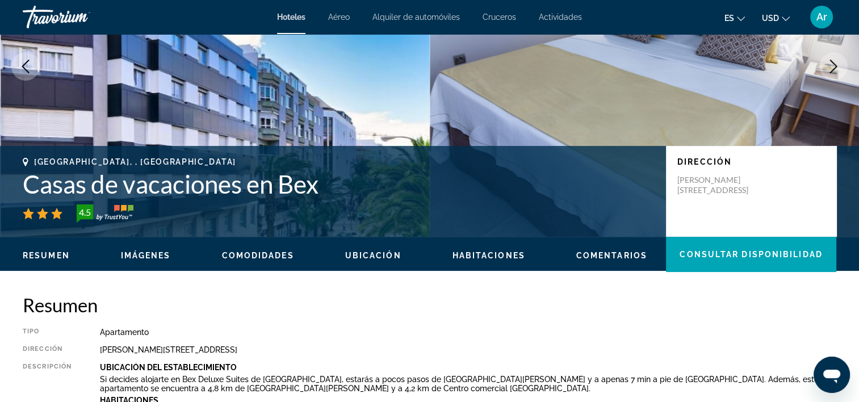
scroll to position [170, 0]
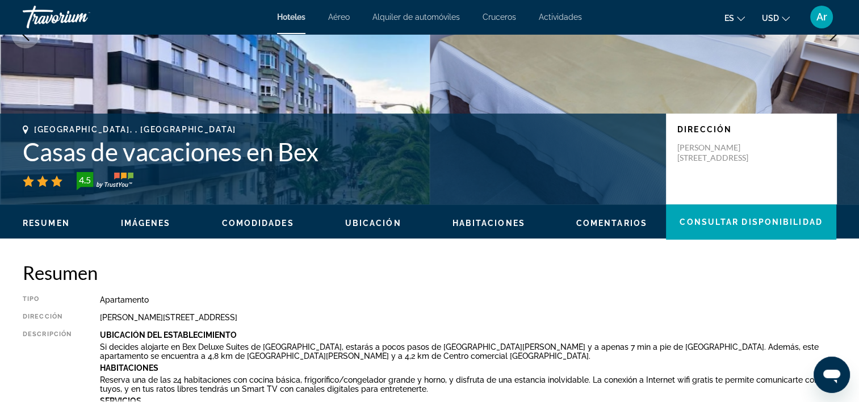
click at [503, 230] on div "Resumen Imágenes Comodidades Ubicación Habitaciones Comentarios Consultar dispo…" at bounding box center [429, 221] width 859 height 35
click at [502, 221] on span "Habitaciones" at bounding box center [489, 223] width 73 height 9
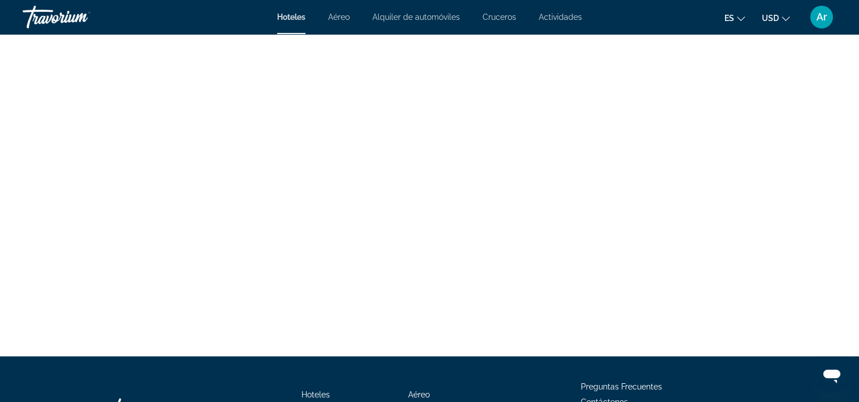
scroll to position [2081, 0]
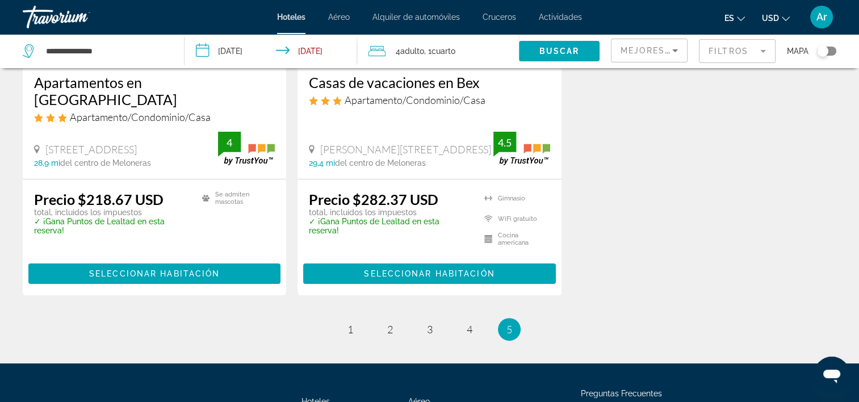
scroll to position [311, 0]
